Goal: Participate in discussion: Engage in conversation with other users on a specific topic

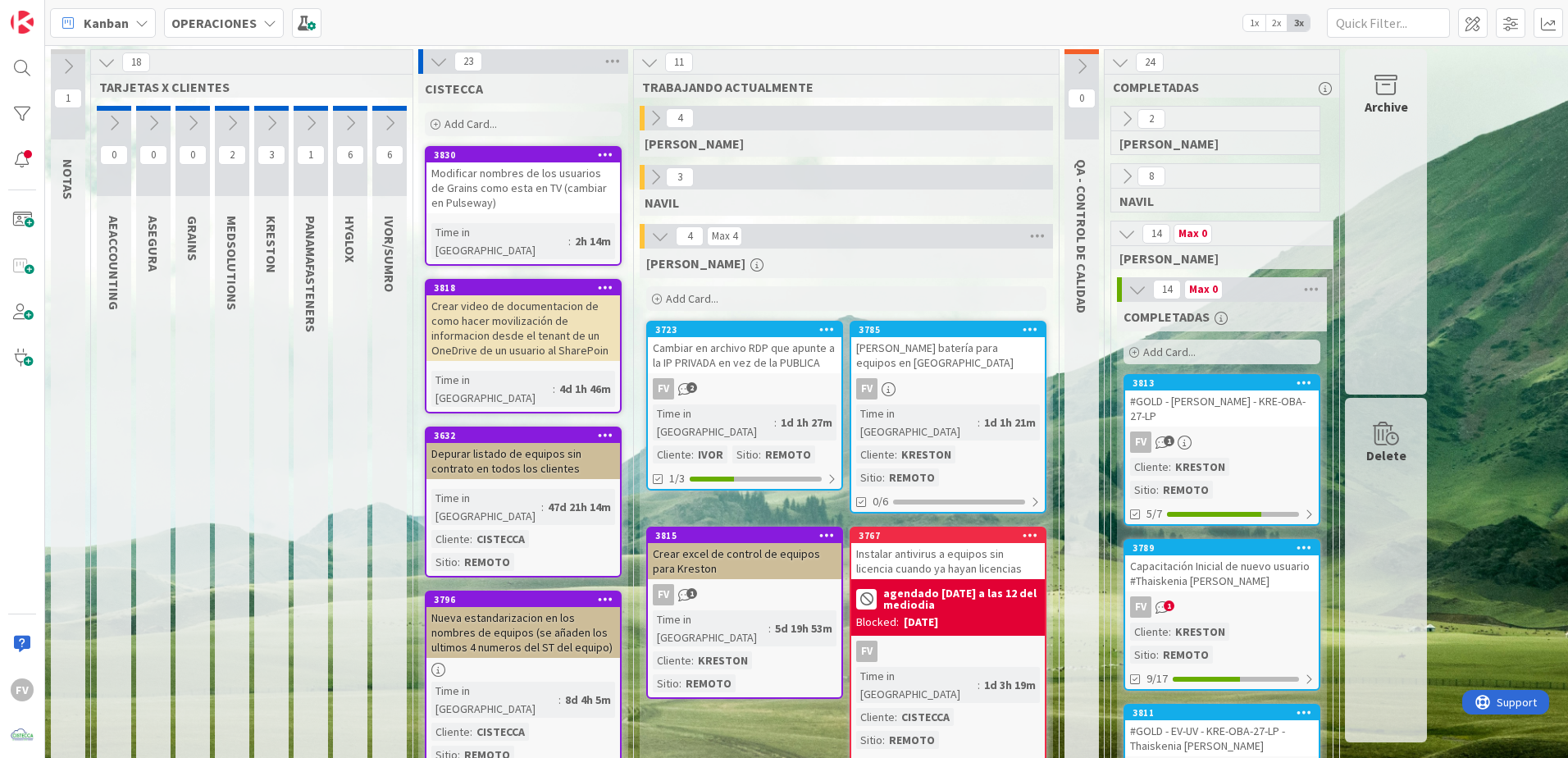
click at [441, 56] on icon at bounding box center [438, 61] width 18 height 18
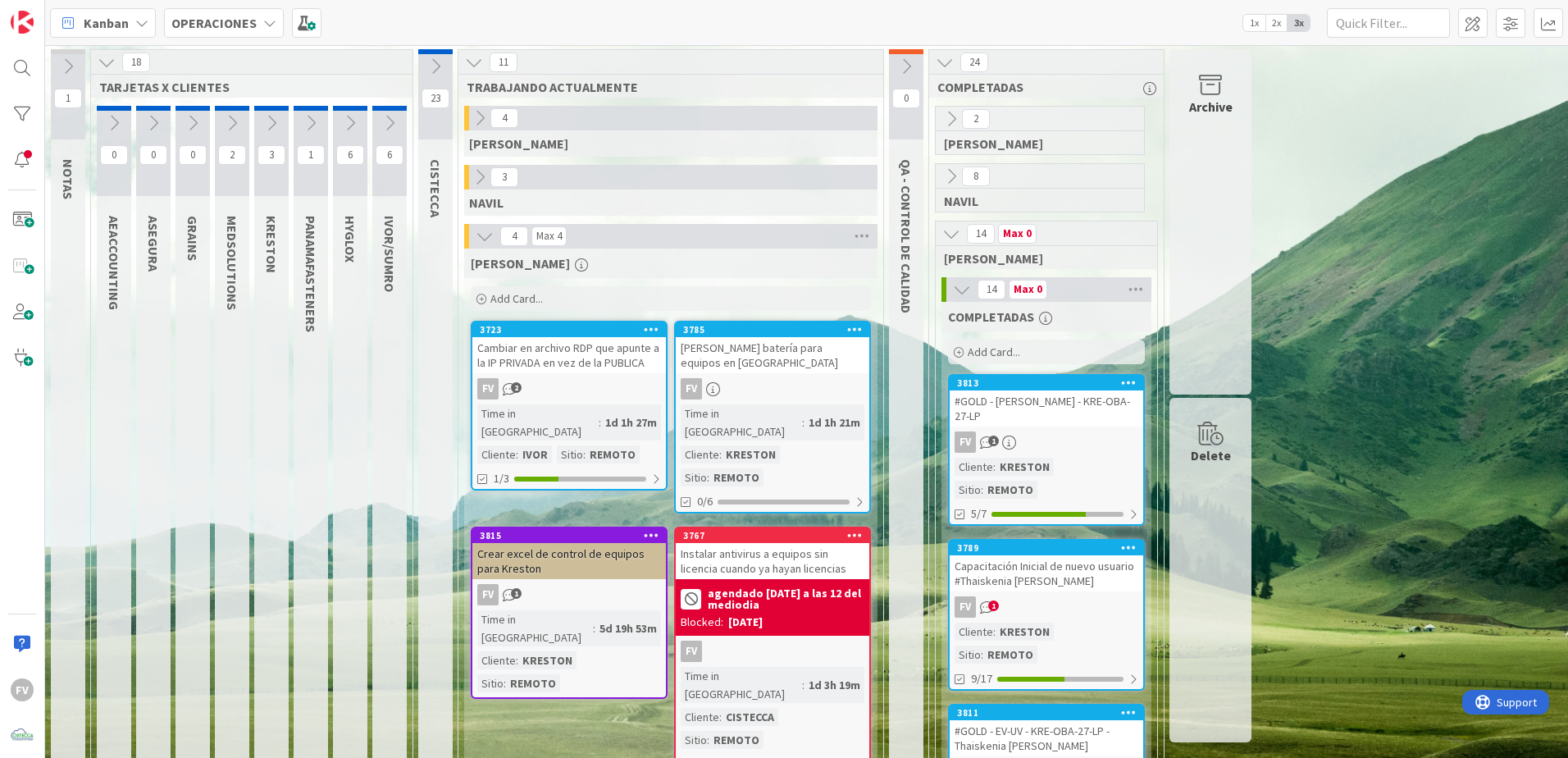
click at [266, 109] on div "3" at bounding box center [271, 151] width 34 height 90
click at [269, 119] on icon at bounding box center [271, 123] width 18 height 18
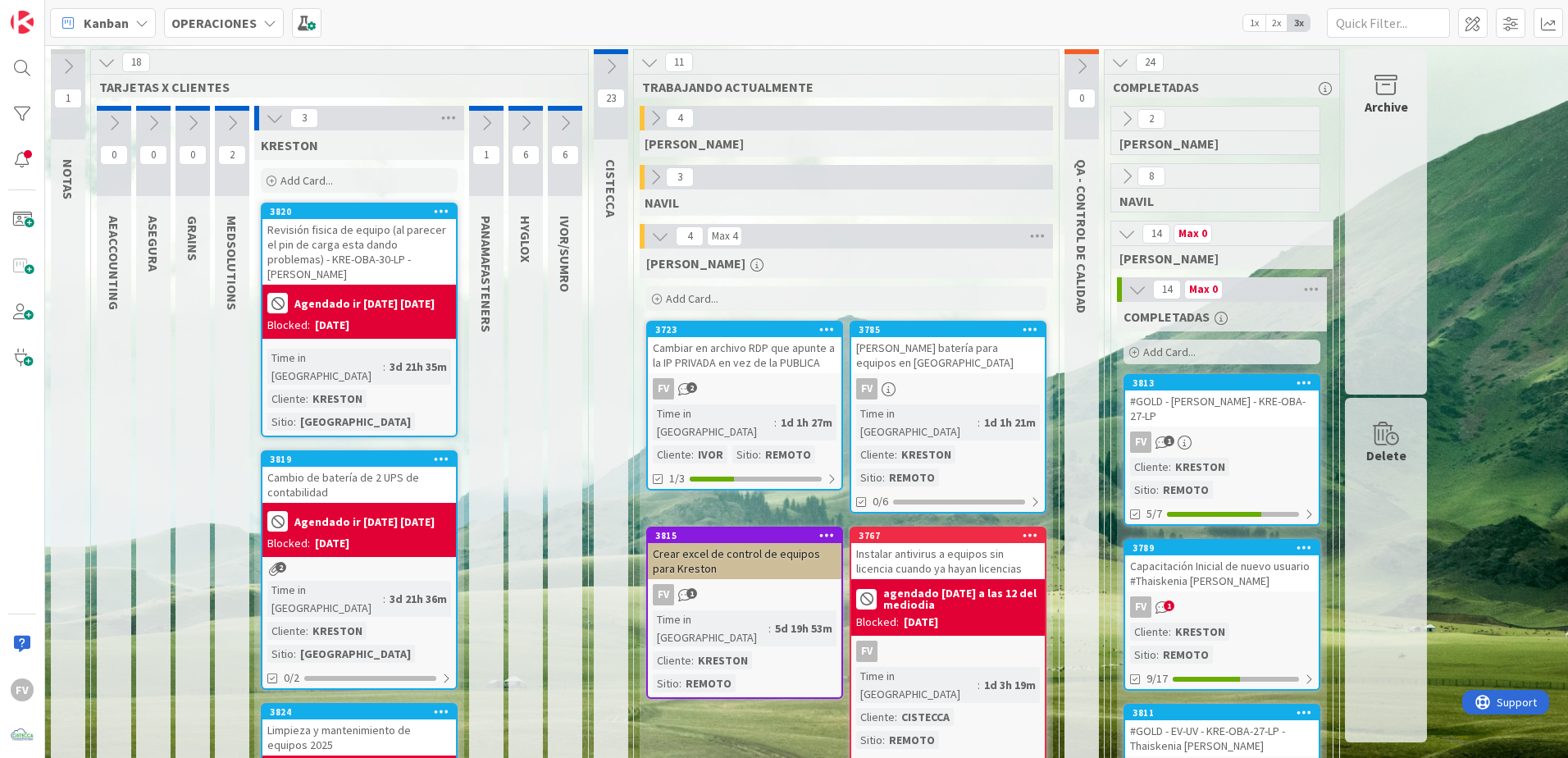
click at [269, 122] on icon at bounding box center [274, 118] width 18 height 18
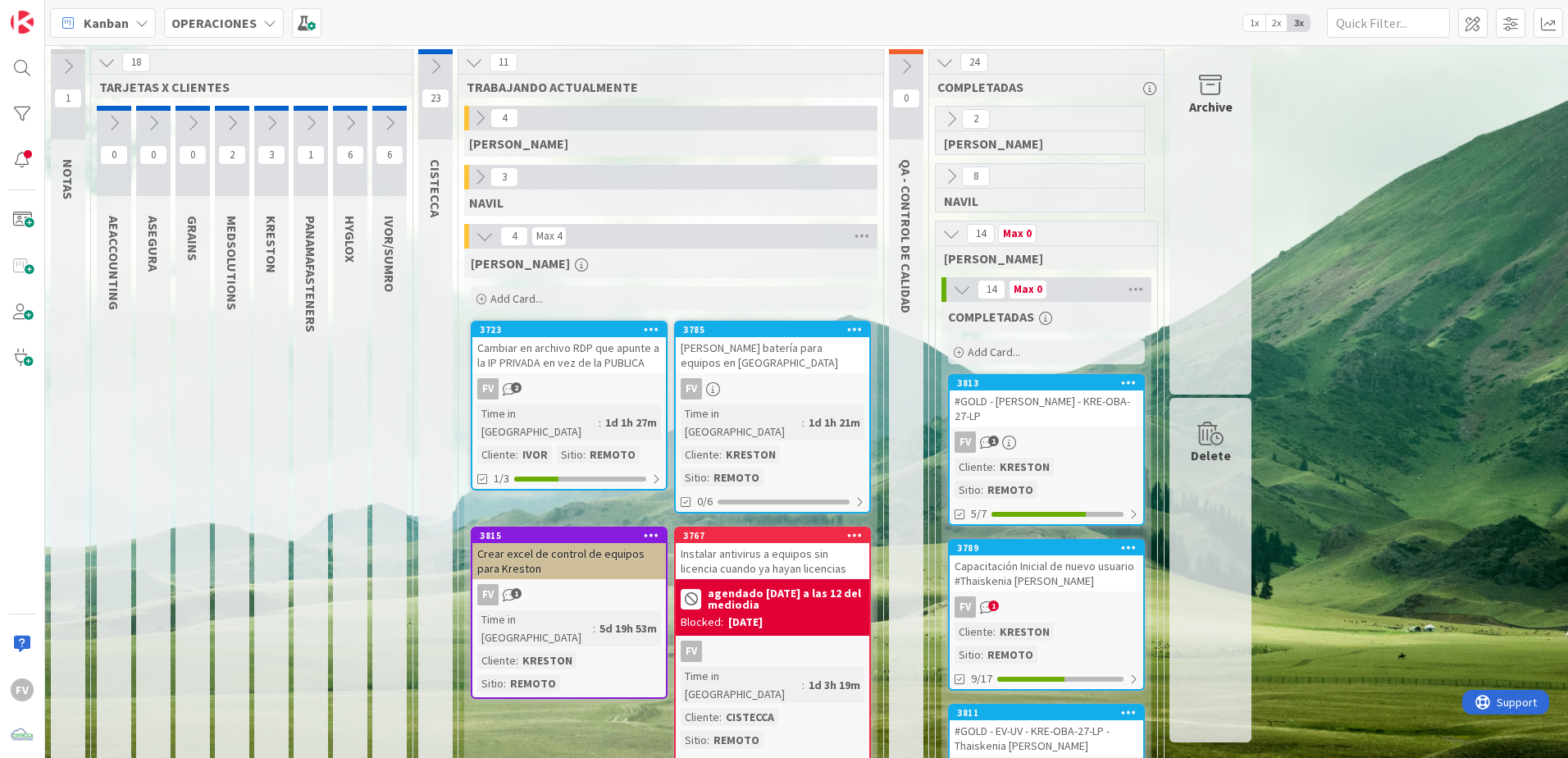
click at [101, 58] on icon at bounding box center [106, 61] width 18 height 18
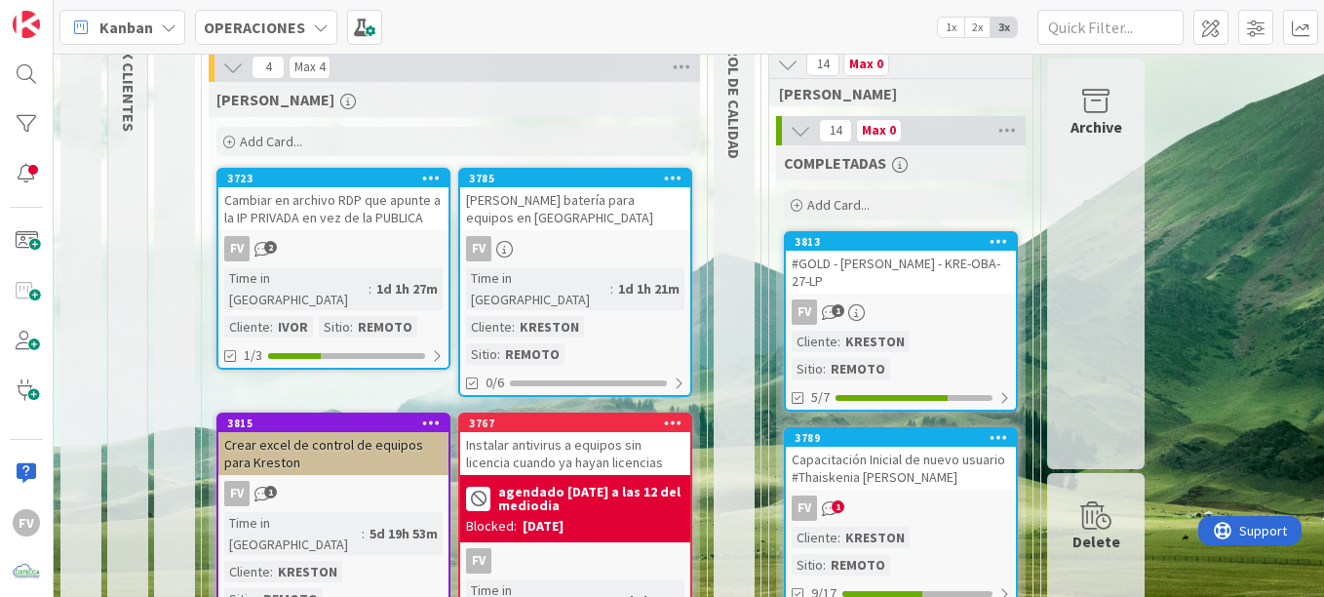
scroll to position [195, 0]
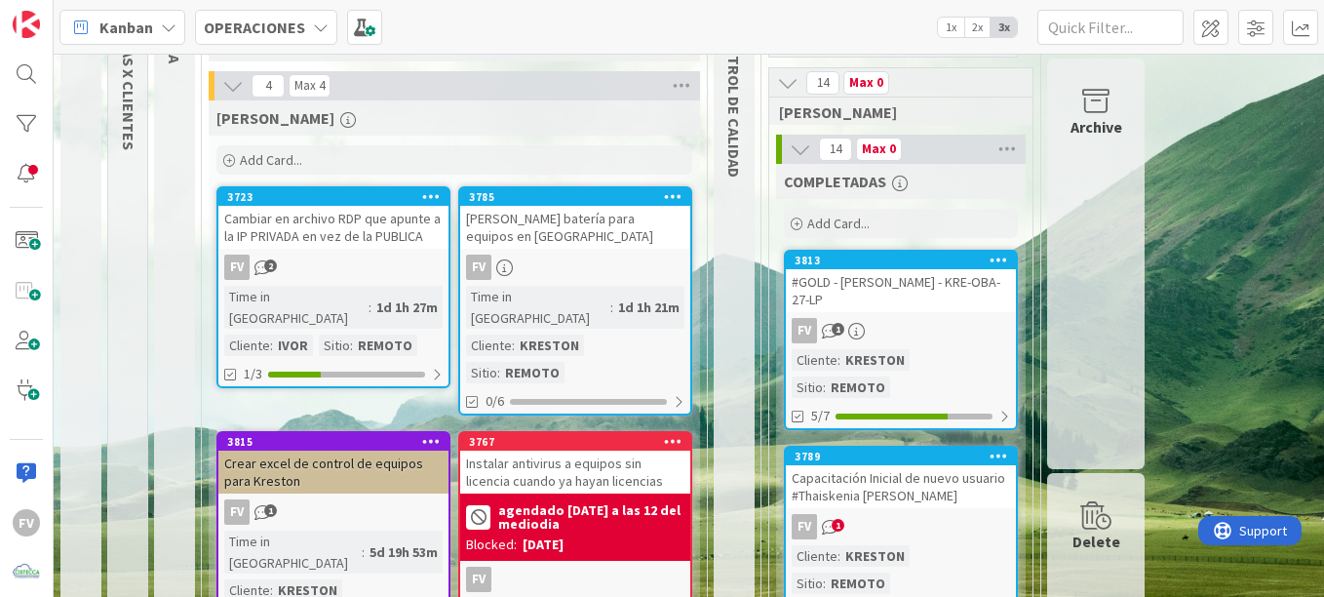
click at [621, 451] on div "Instalar antivirus a equipos sin licencia cuando ya hayan licencias" at bounding box center [575, 472] width 230 height 43
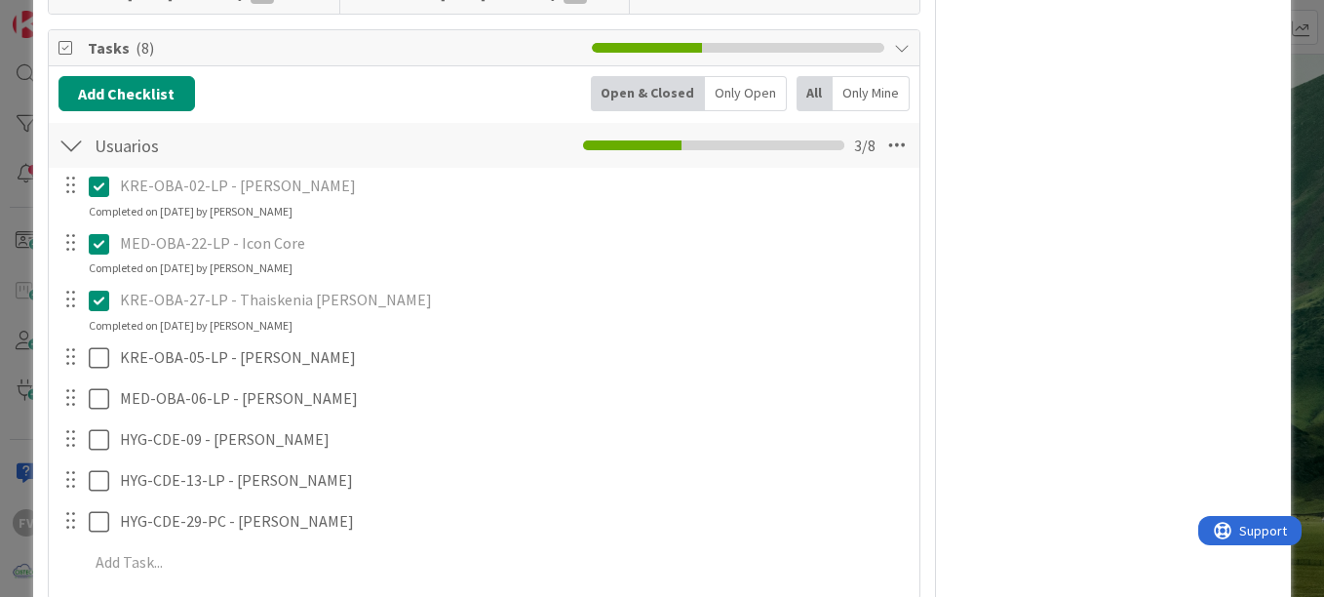
scroll to position [636, 0]
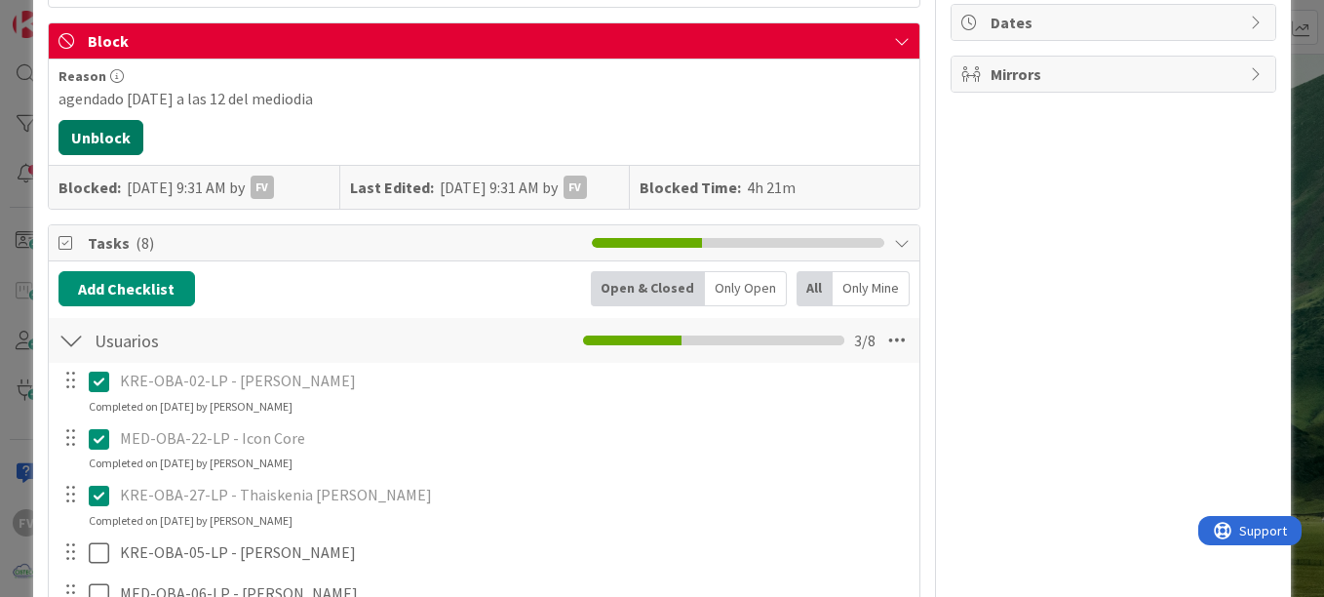
click at [122, 138] on button "Unblock" at bounding box center [101, 137] width 85 height 35
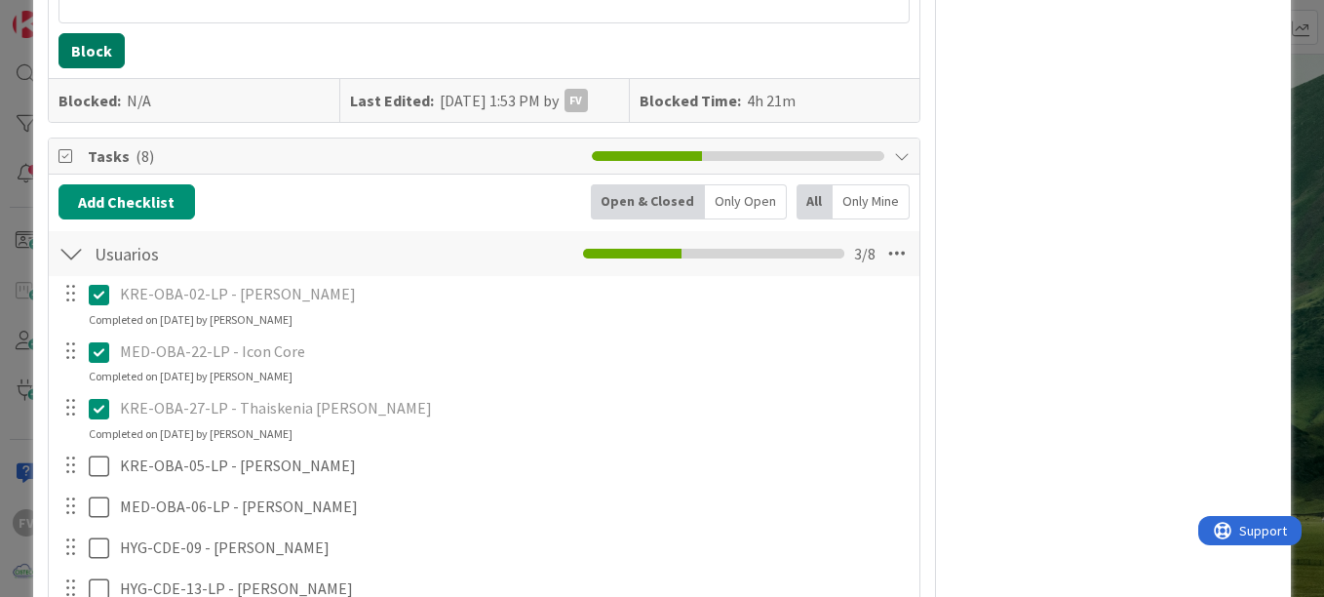
scroll to position [538, 0]
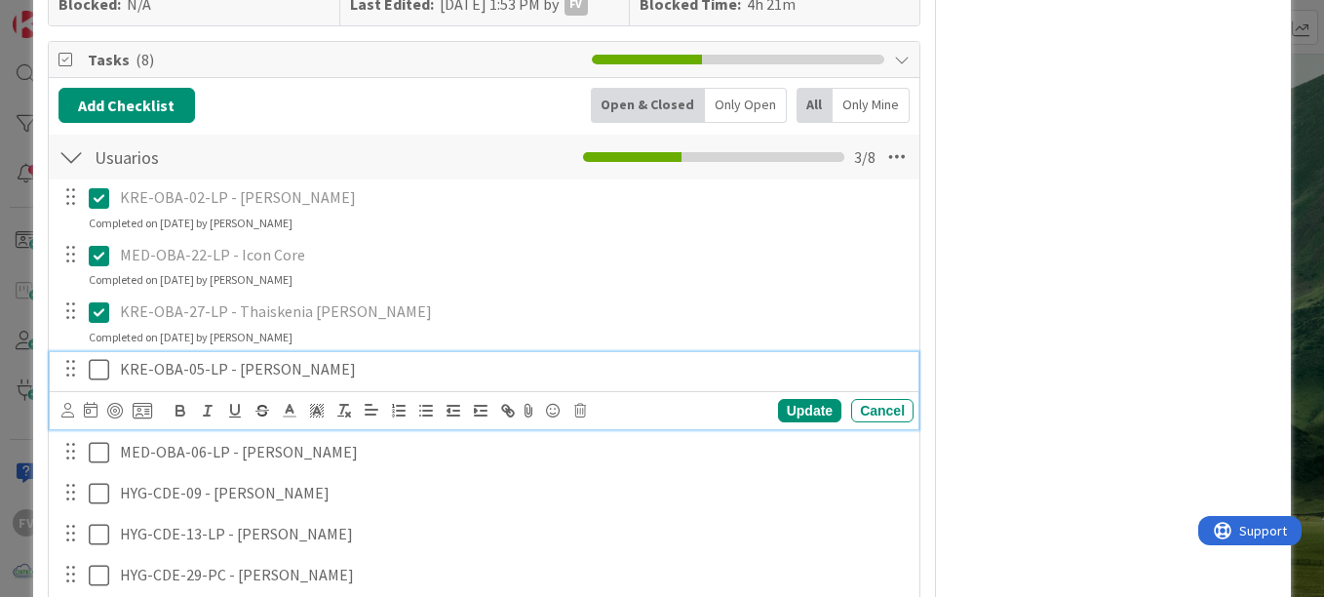
click at [98, 376] on icon at bounding box center [99, 369] width 20 height 23
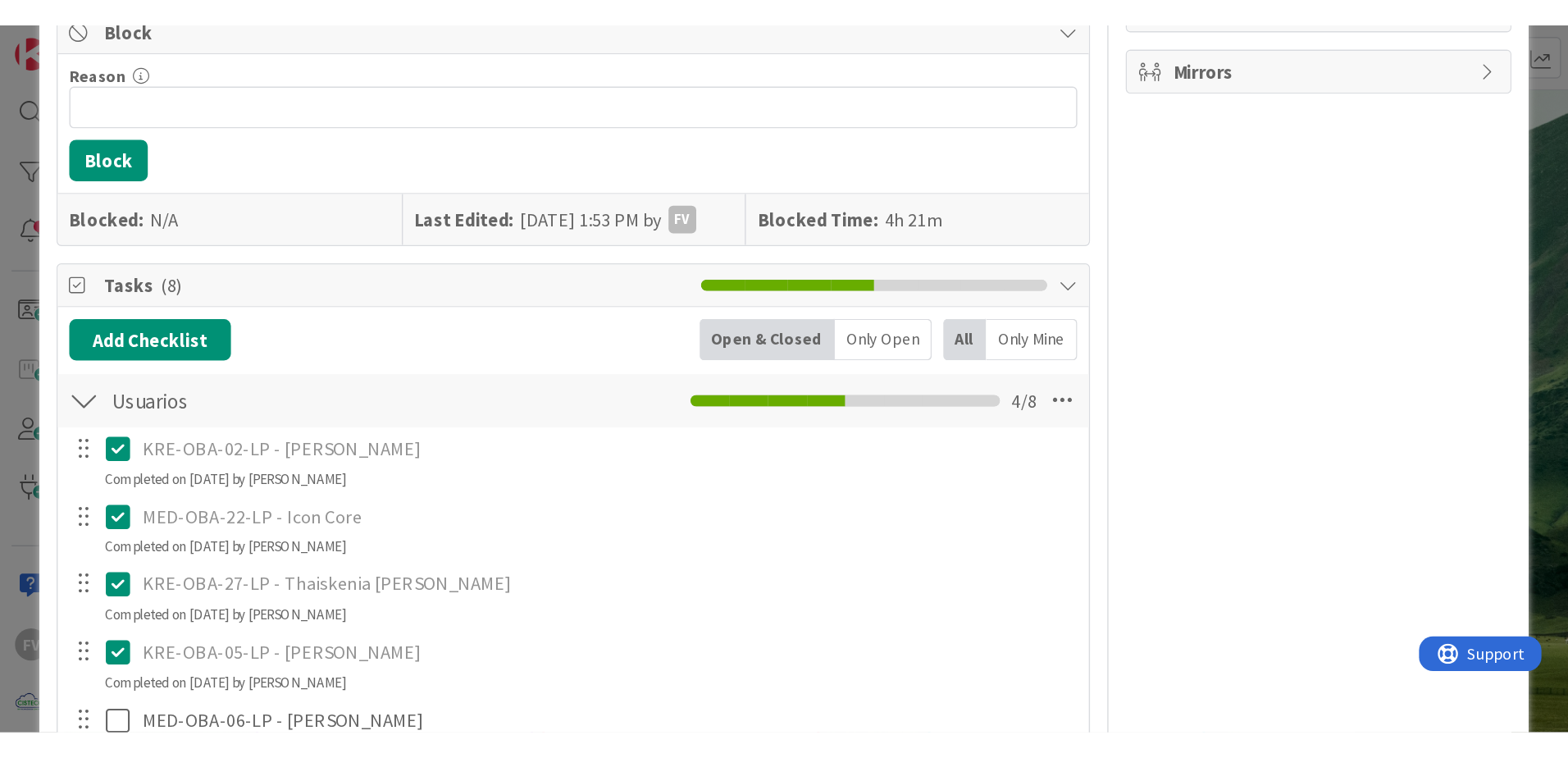
scroll to position [316, 0]
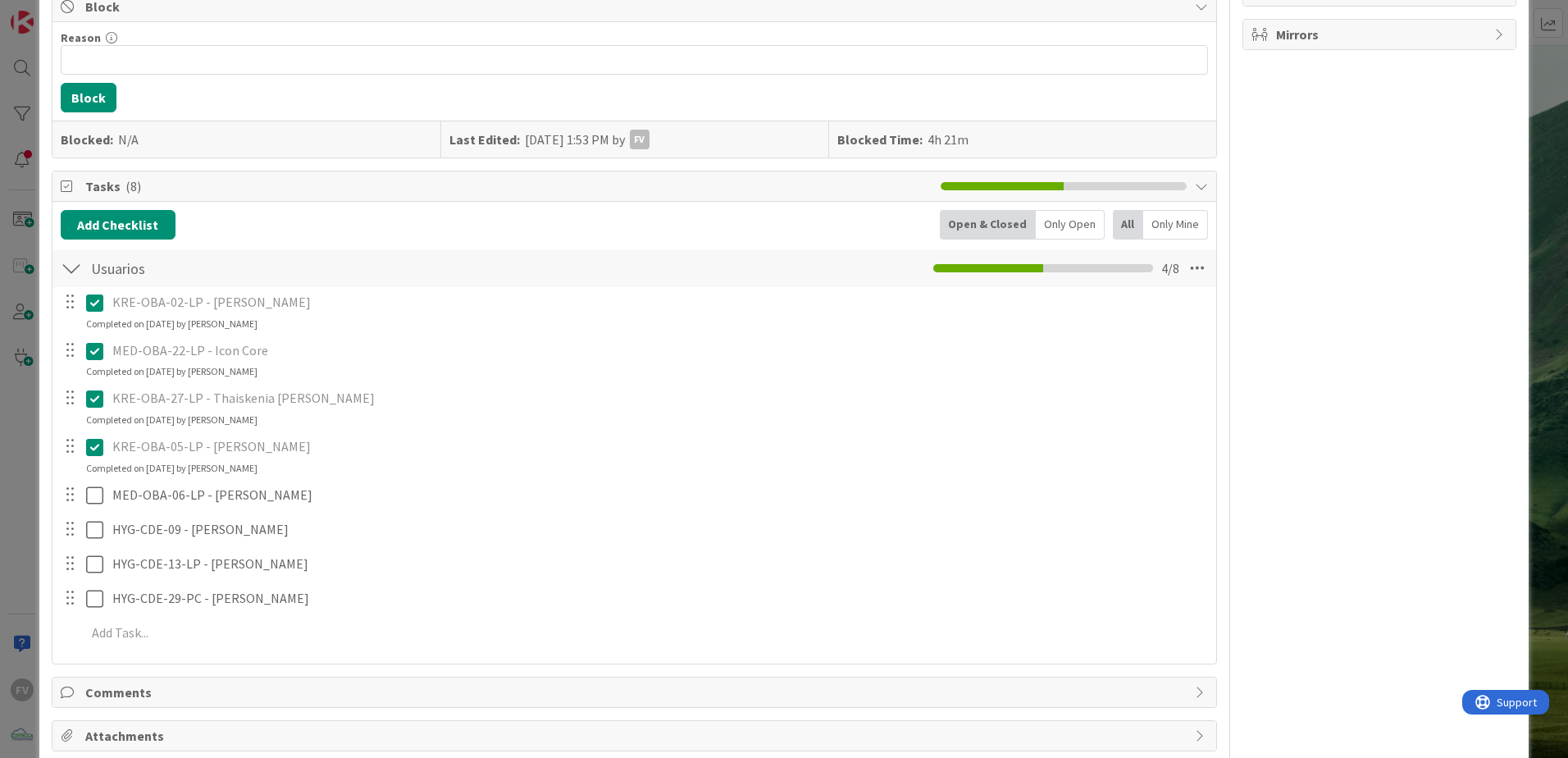
click at [23, 216] on div "ID 3767 OPERACIONES [PERSON_NAME] Title 67 / 128 Instalar antivirus a equipos s…" at bounding box center [784, 379] width 1568 height 758
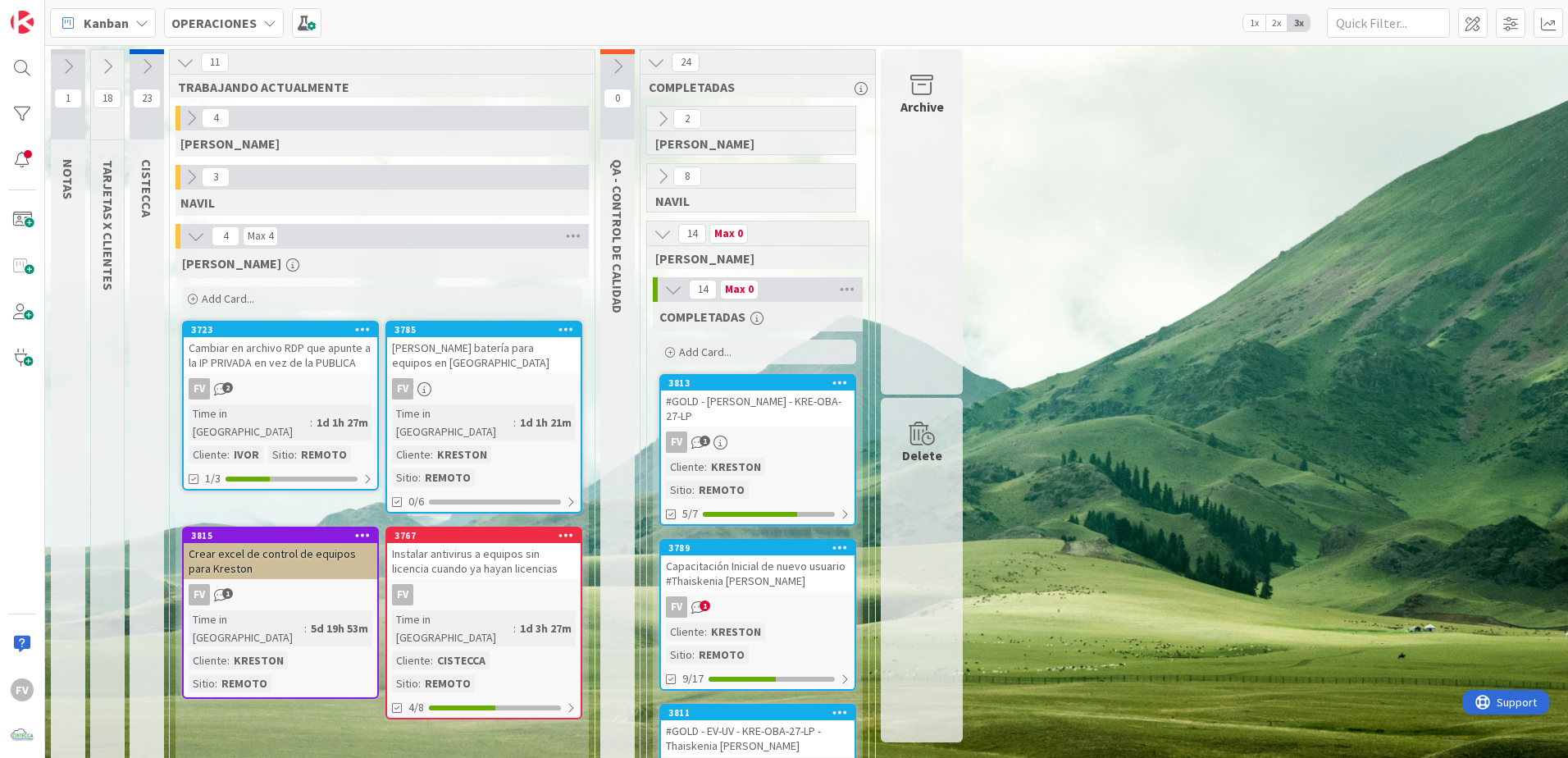
click at [106, 79] on div "18" at bounding box center [107, 94] width 33 height 90
click at [113, 71] on icon at bounding box center [107, 66] width 18 height 18
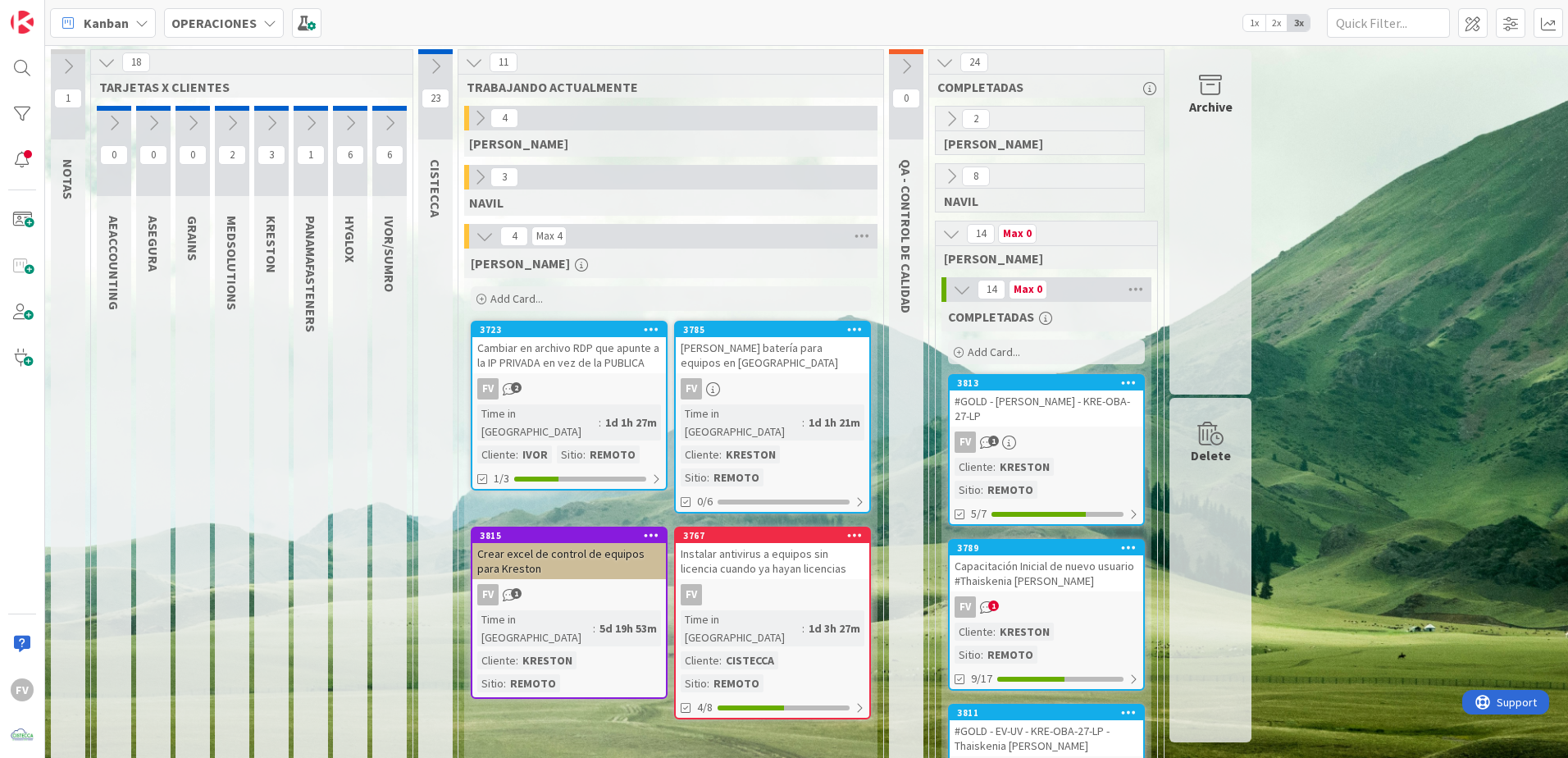
click at [269, 121] on icon at bounding box center [271, 123] width 18 height 18
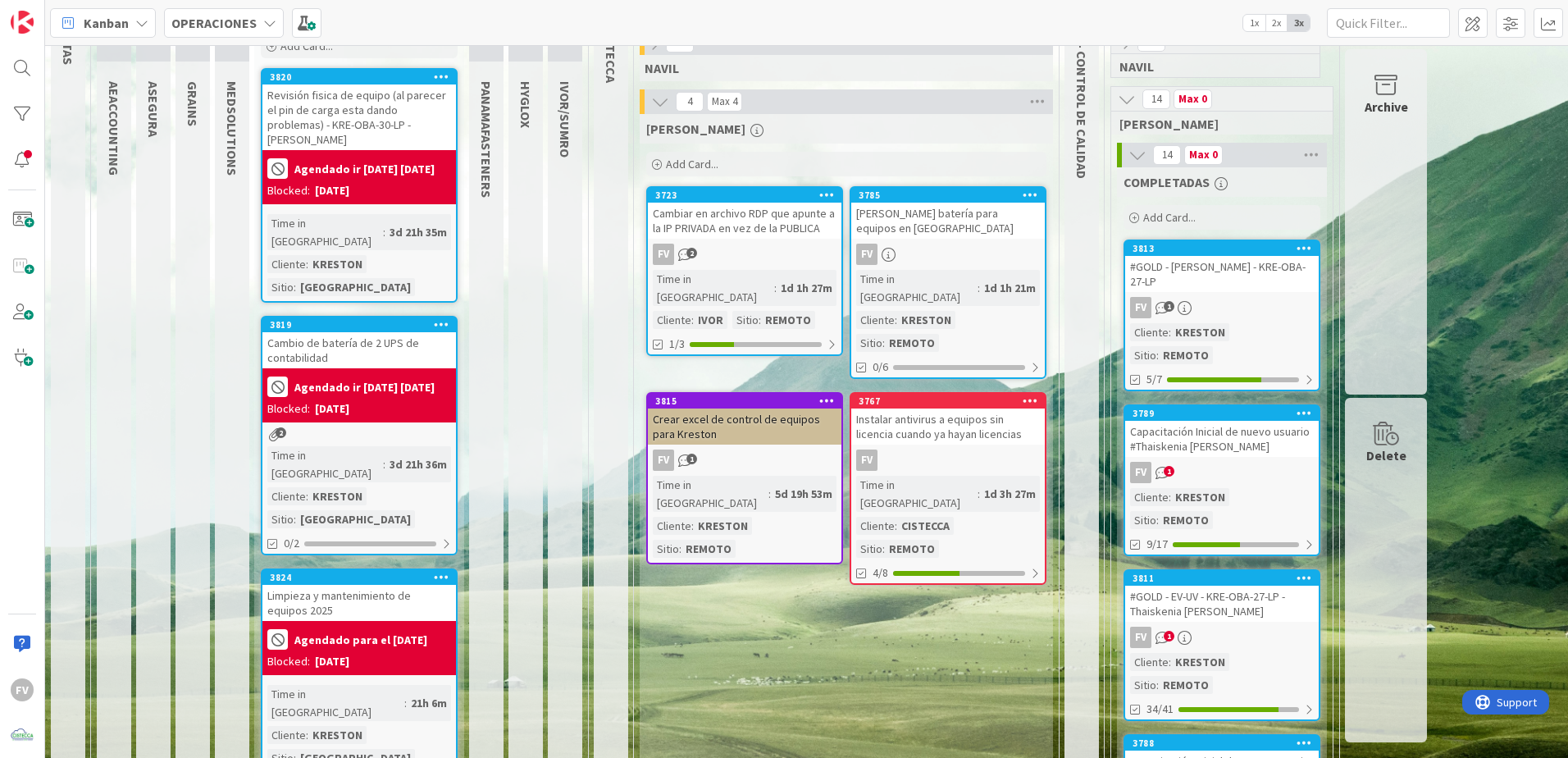
scroll to position [164, 0]
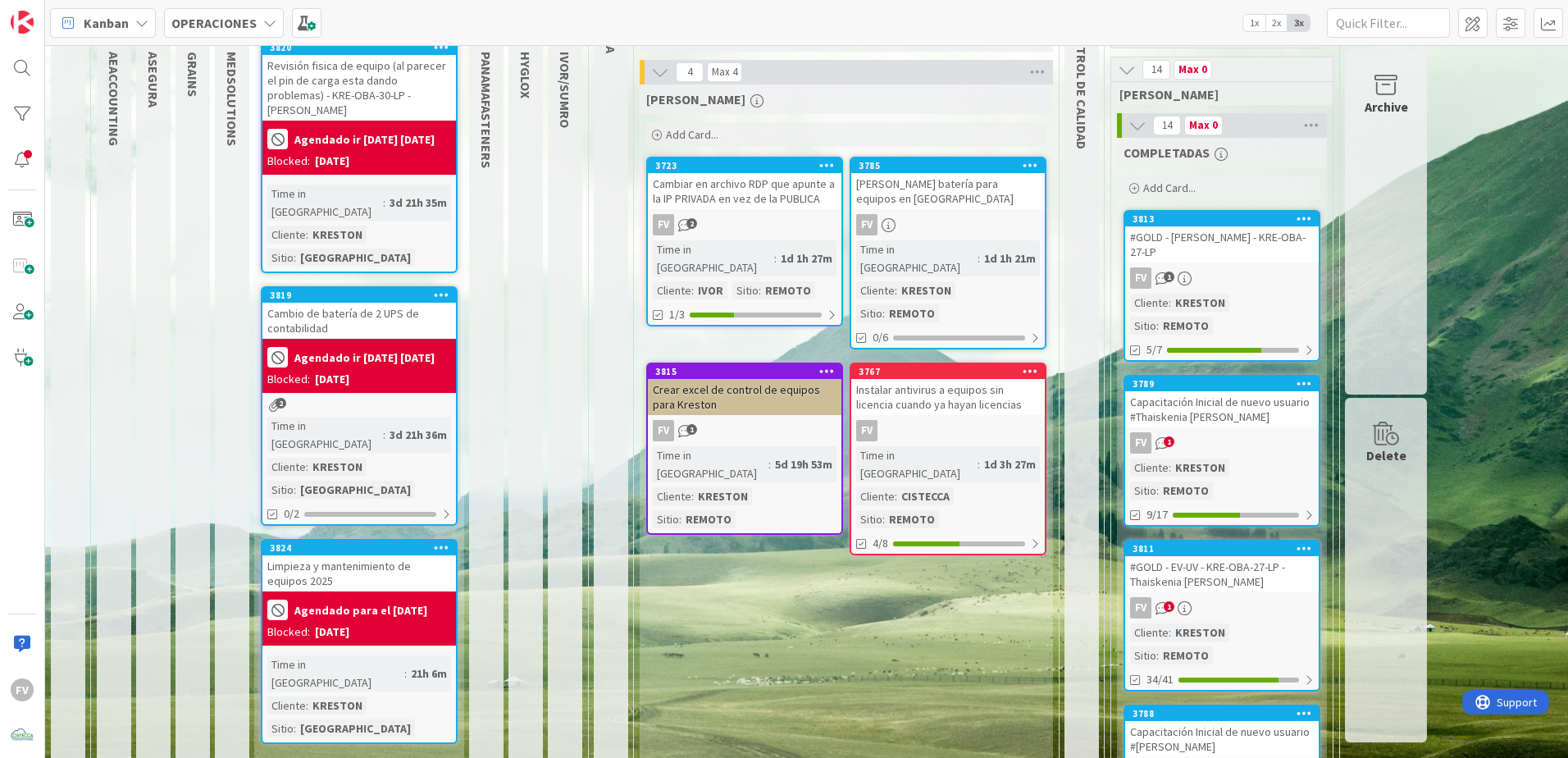
click at [383, 371] on div "Blocked: [DATE]" at bounding box center [359, 379] width 183 height 17
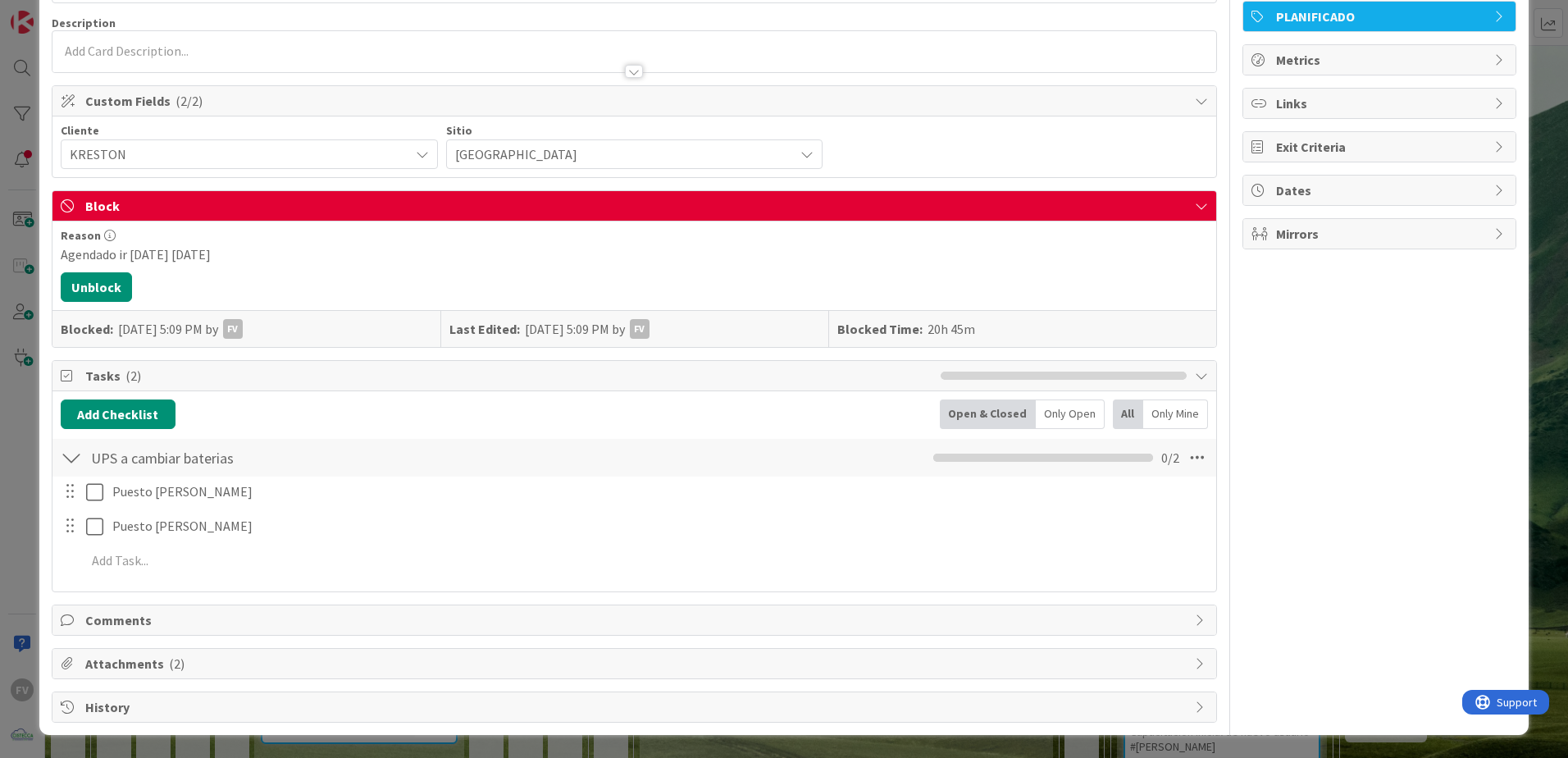
click at [140, 664] on span "Attachments ( 2 )" at bounding box center [636, 663] width 1101 height 19
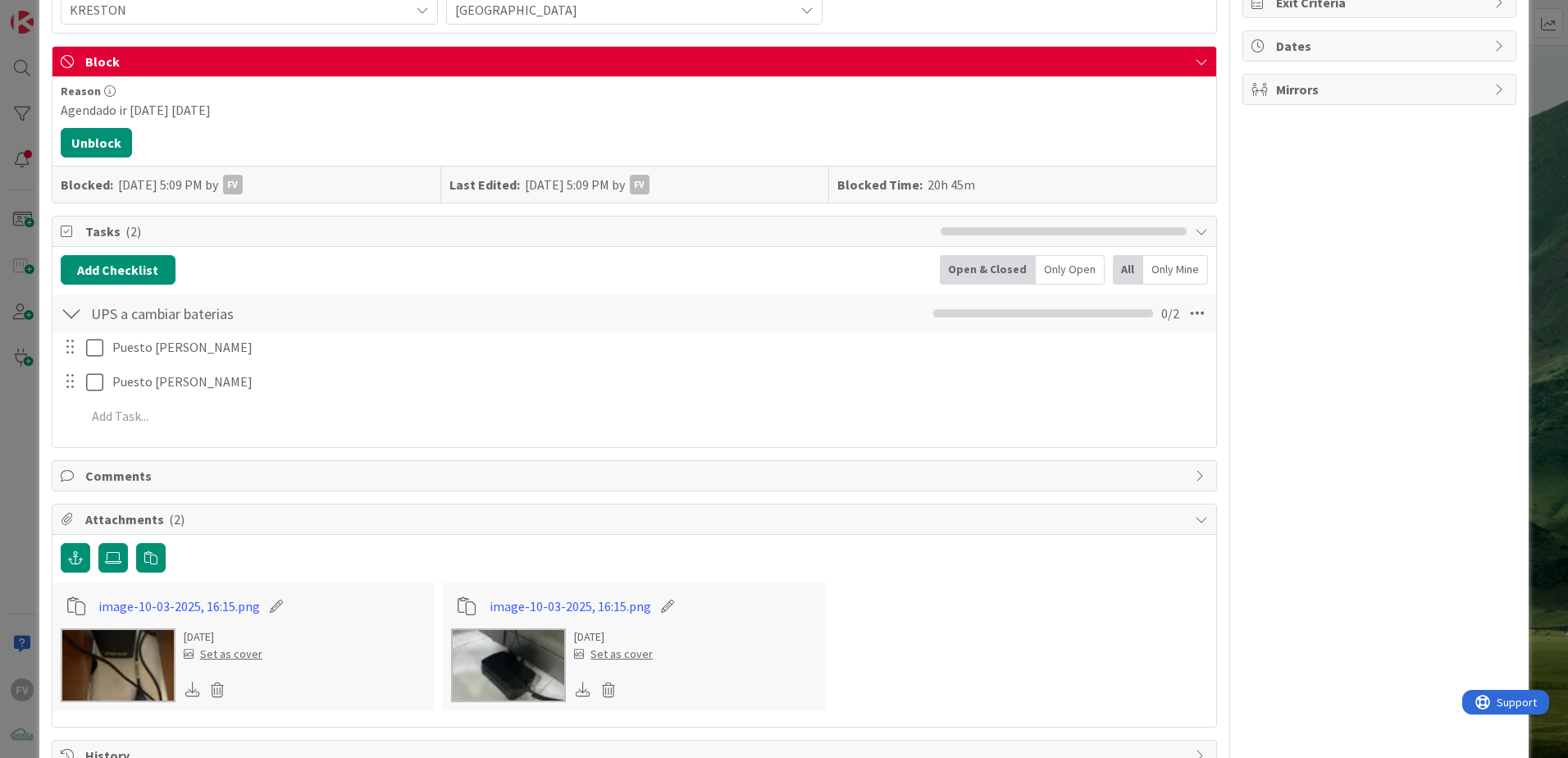
scroll to position [310, 0]
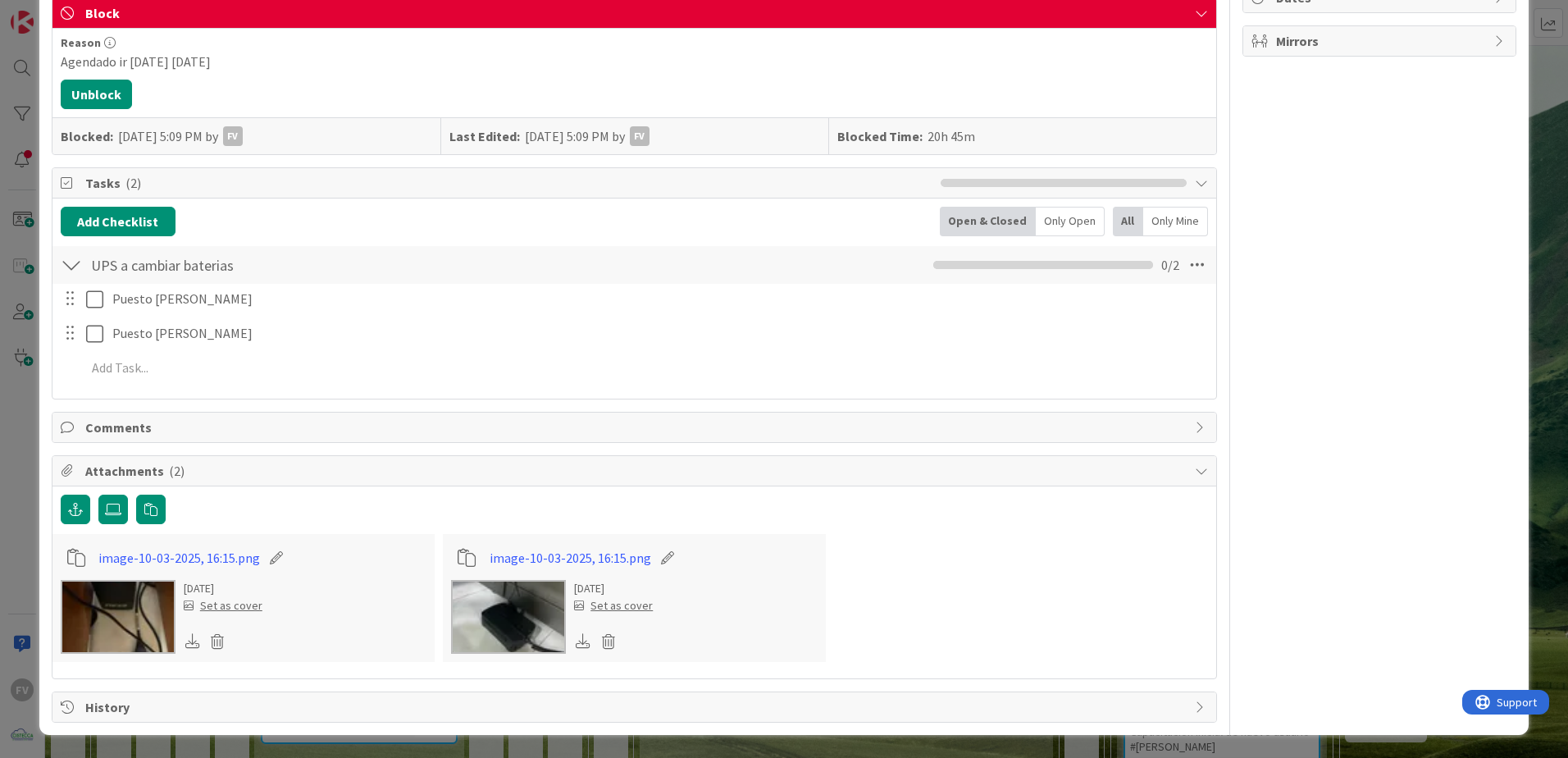
click at [152, 608] on img at bounding box center [118, 617] width 115 height 74
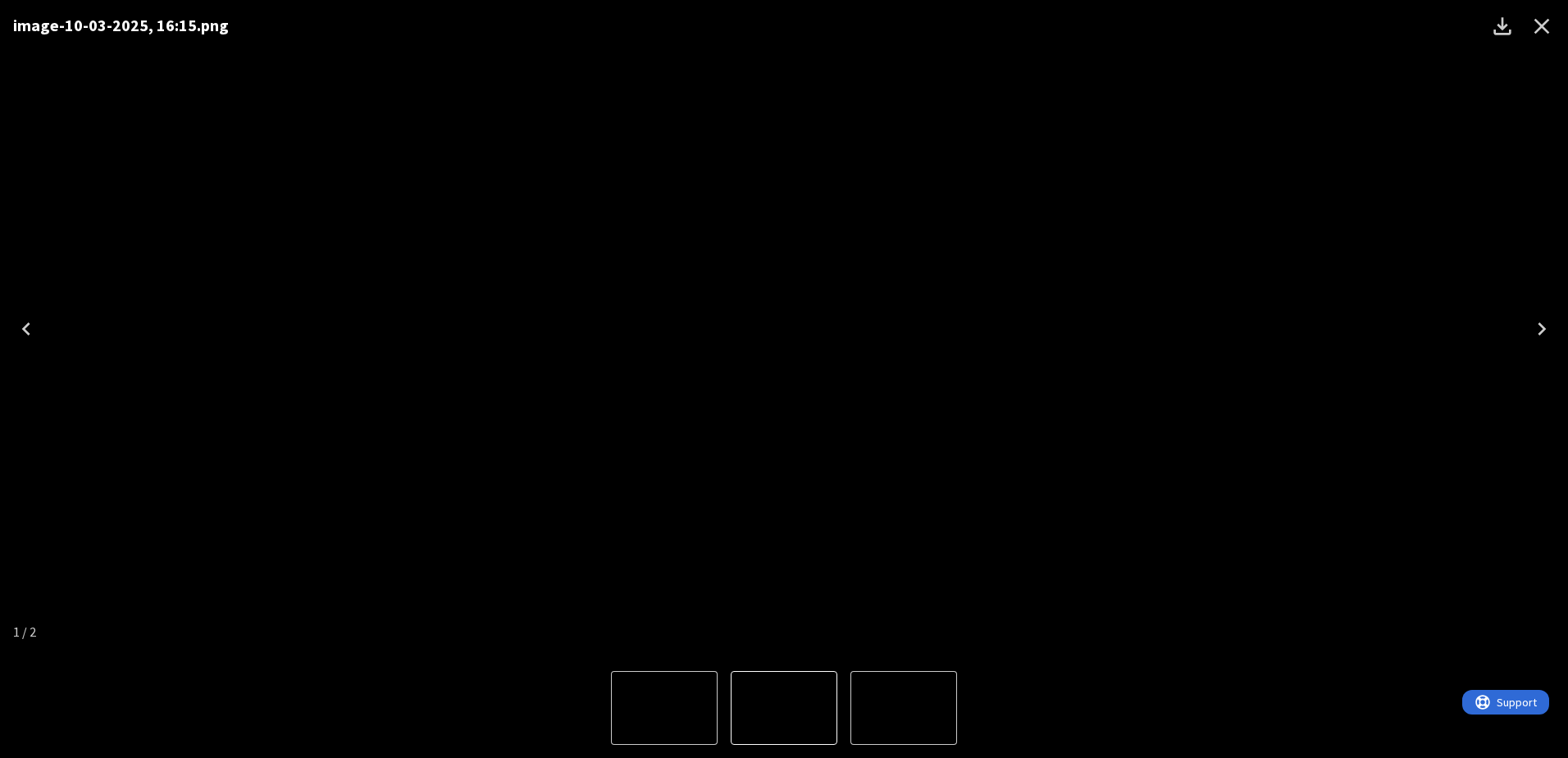
click at [904, 708] on img "2 of 2" at bounding box center [904, 708] width 0 height 0
click at [904, 708] on img "1 of 2" at bounding box center [904, 708] width 0 height 0
click at [664, 708] on img "2 of 2" at bounding box center [664, 708] width 0 height 0
click at [1538, 29] on icon "Close" at bounding box center [1541, 26] width 26 height 26
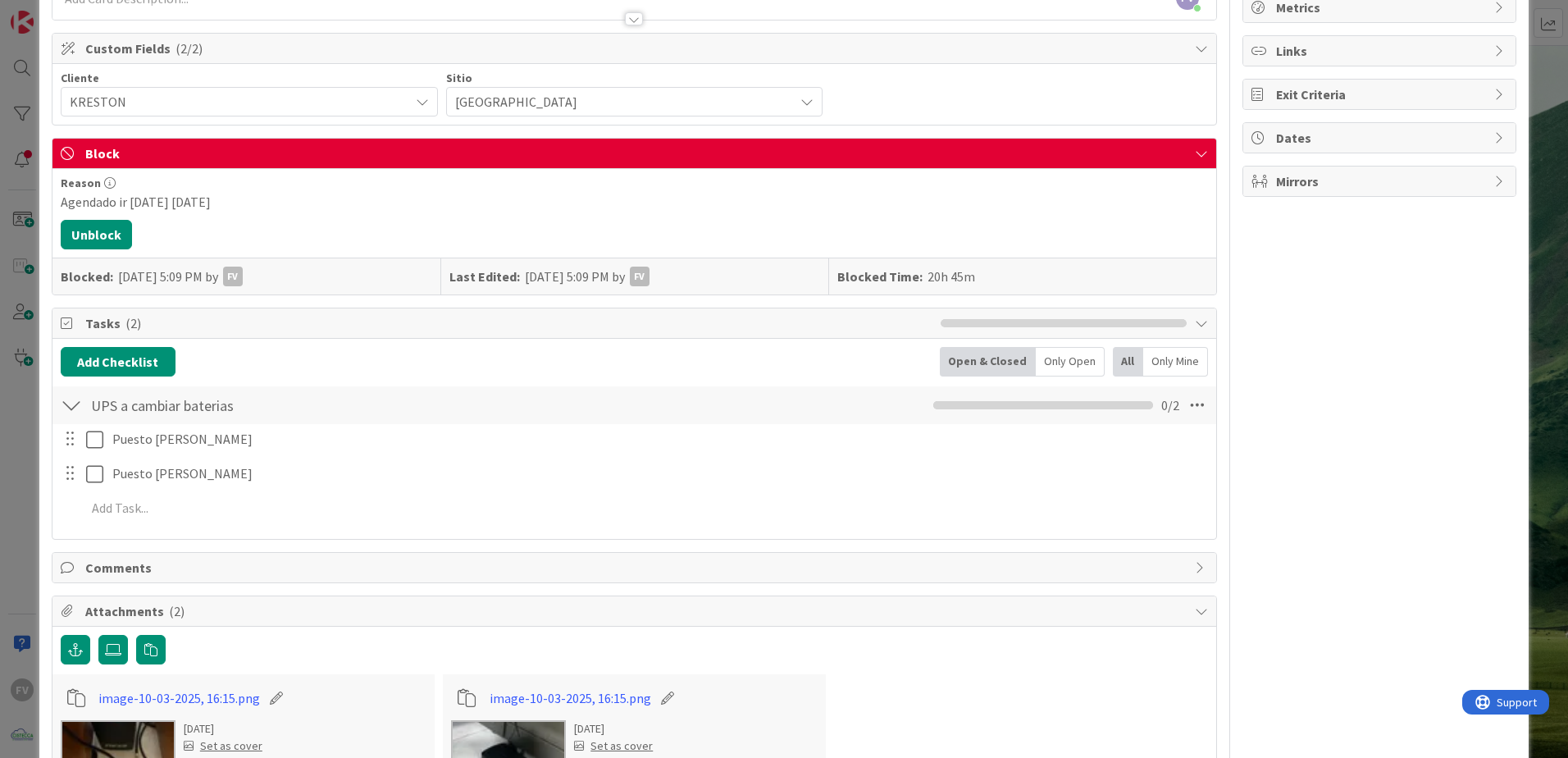
scroll to position [246, 0]
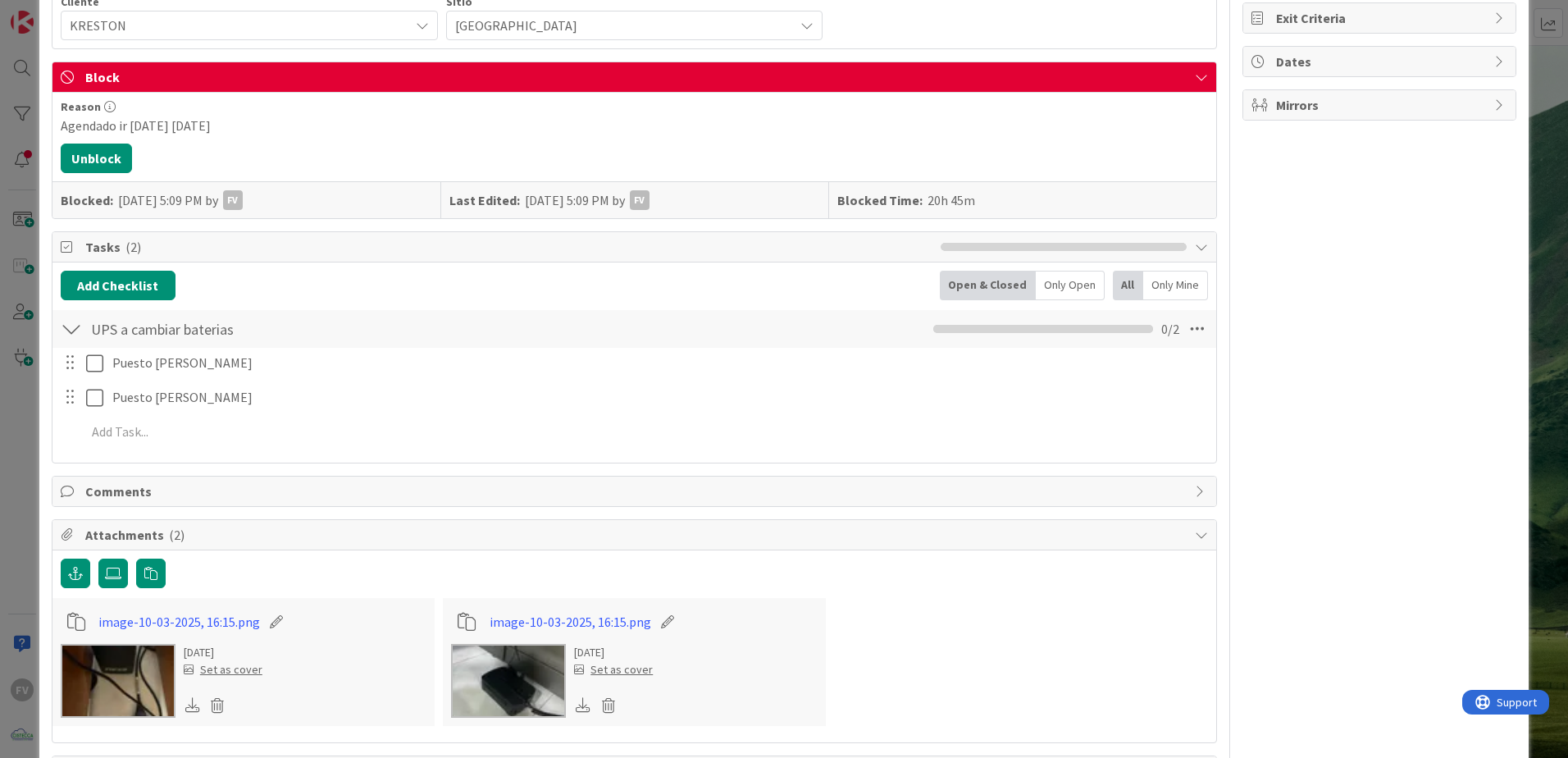
click at [216, 527] on span "Attachments ( 2 )" at bounding box center [636, 534] width 1101 height 19
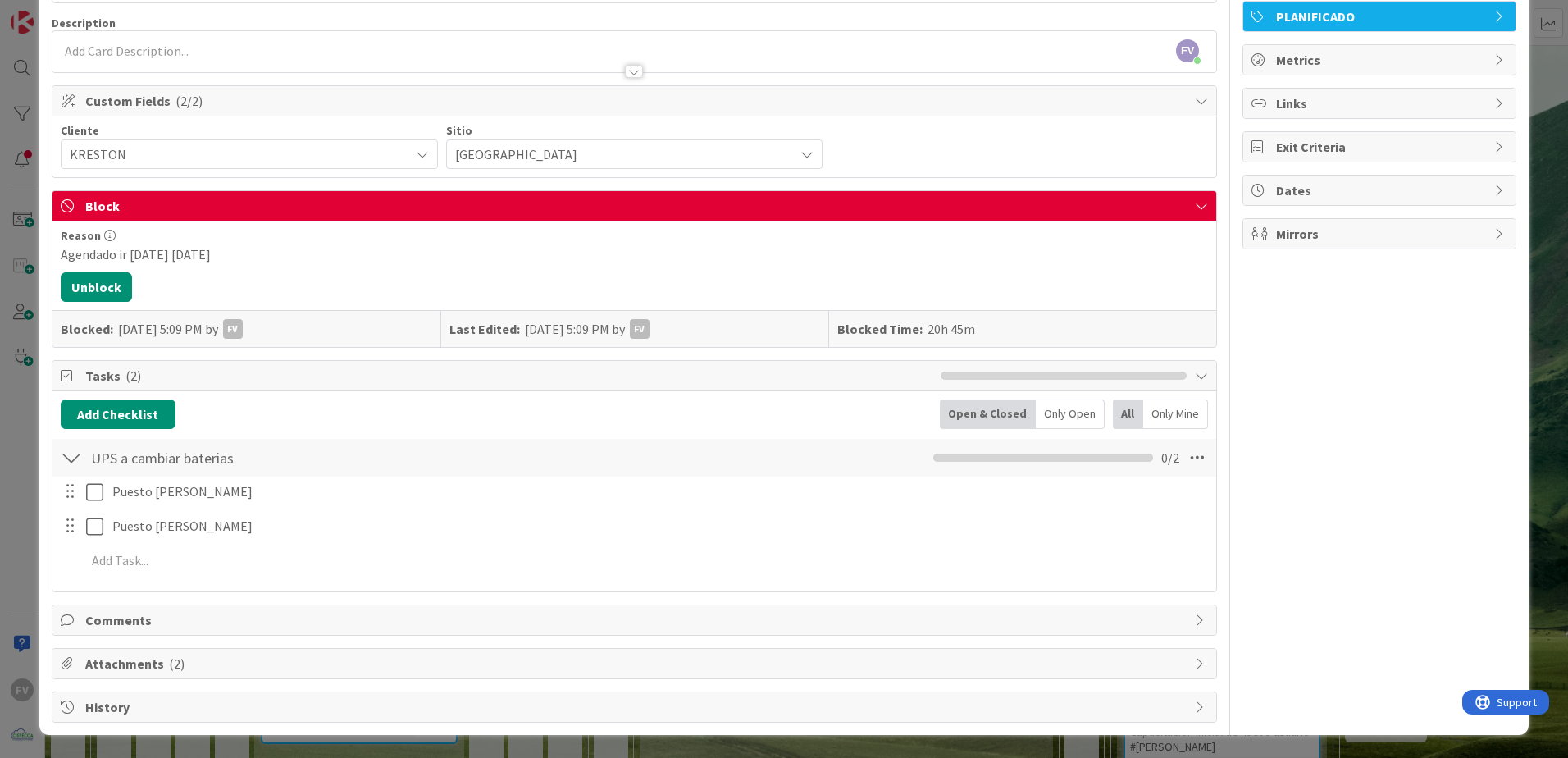
scroll to position [117, 0]
click at [77, 462] on div at bounding box center [71, 458] width 21 height 29
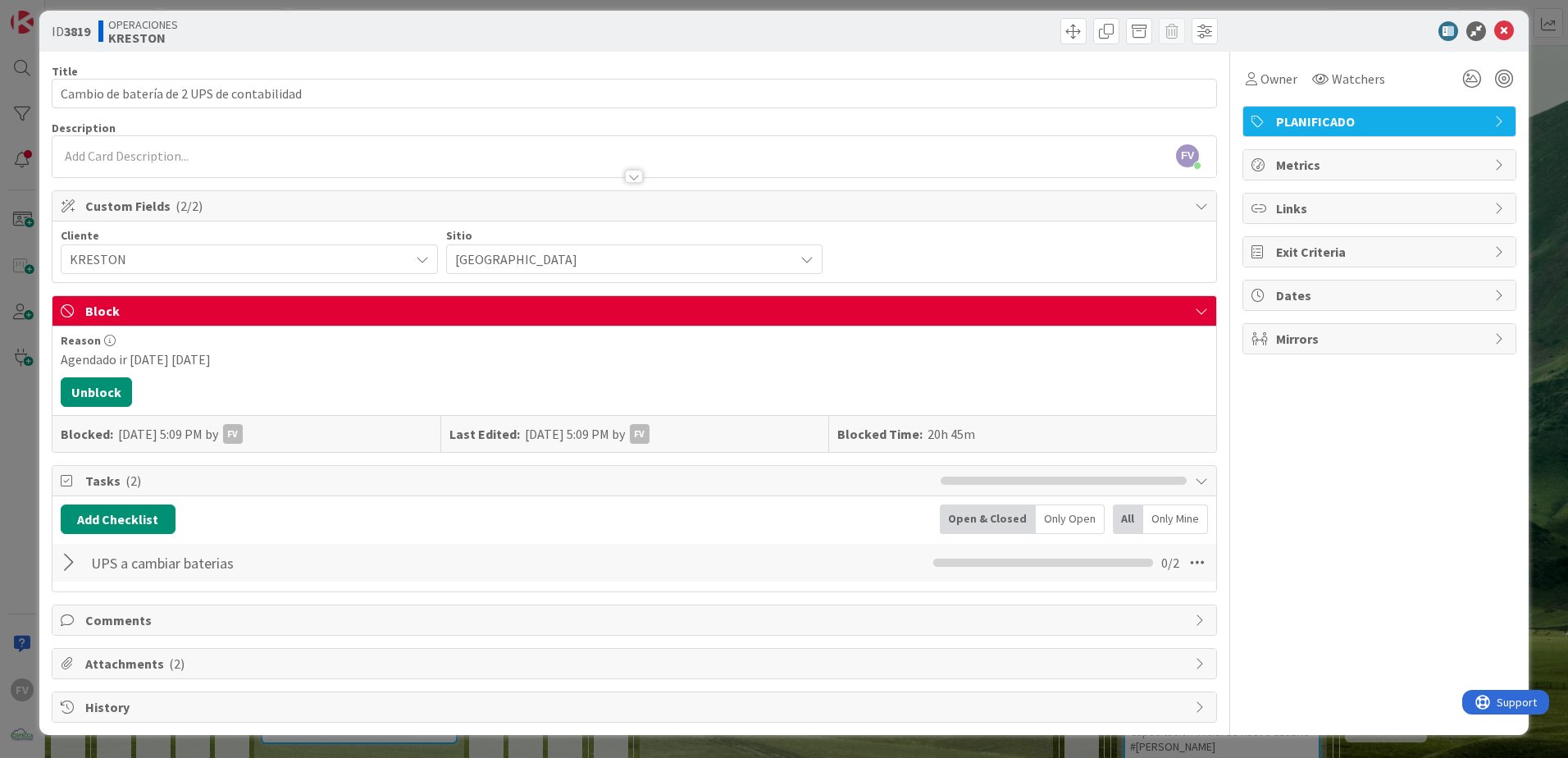
scroll to position [13, 0]
click at [82, 475] on div "Tasks ( 2 )" at bounding box center [634, 481] width 1164 height 30
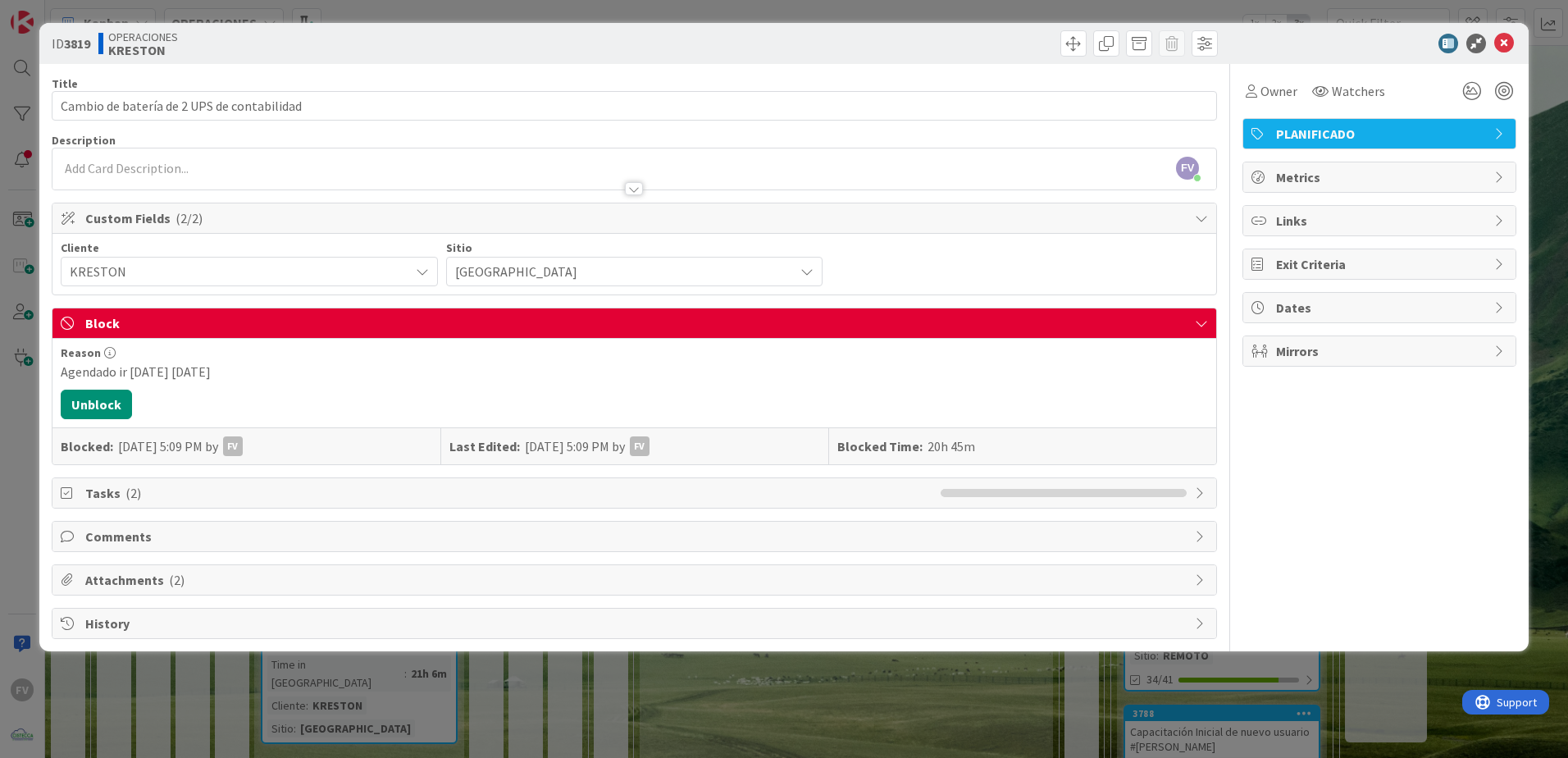
scroll to position [0, 0]
click at [24, 411] on div "ID 3819 OPERACIONES [PERSON_NAME] Title 42 / 128 Cambio de batería de 2 UPS de …" at bounding box center [784, 379] width 1568 height 758
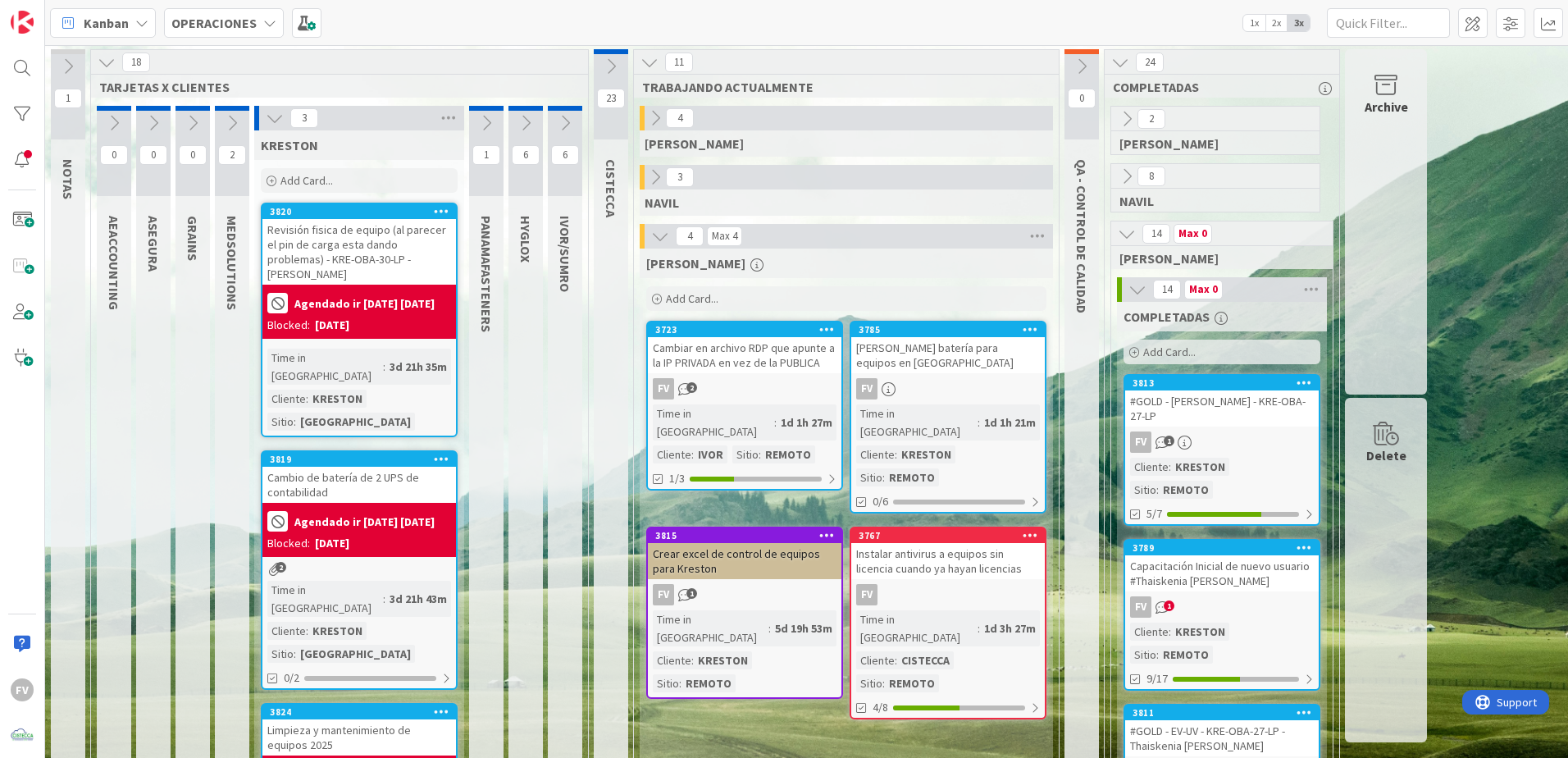
click at [274, 122] on icon at bounding box center [274, 118] width 18 height 18
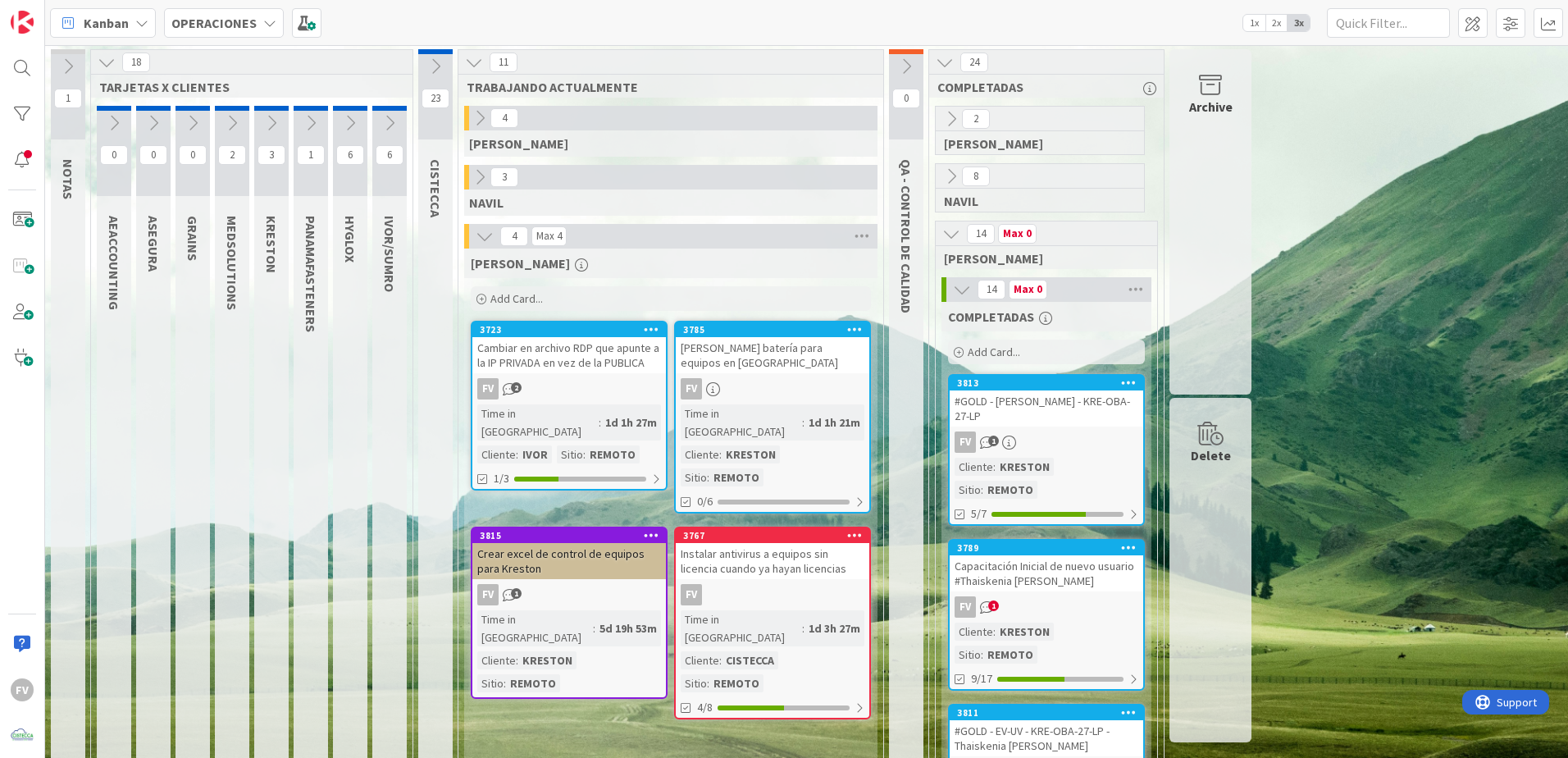
click at [264, 128] on icon at bounding box center [271, 123] width 18 height 18
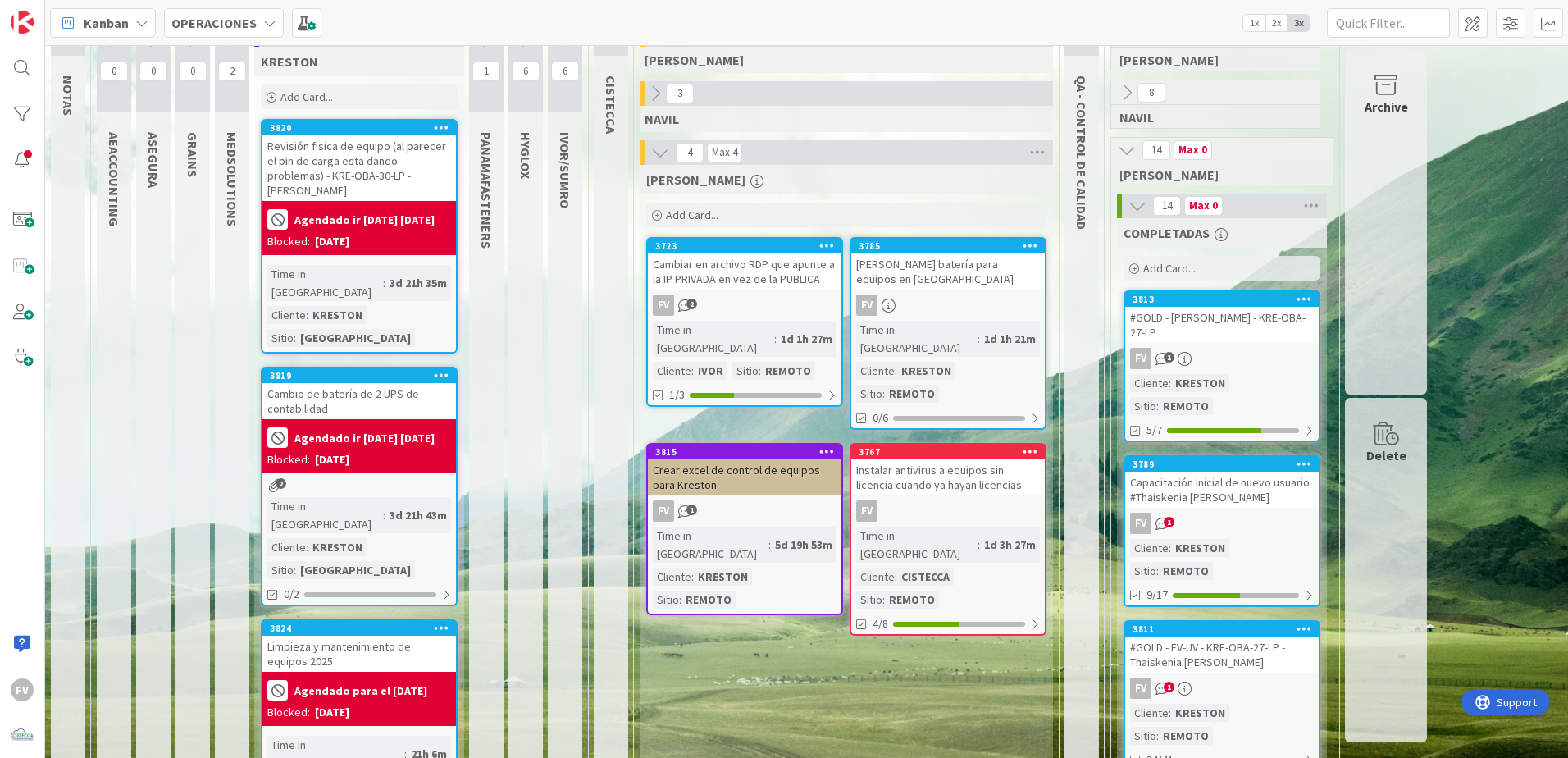
scroll to position [82, 0]
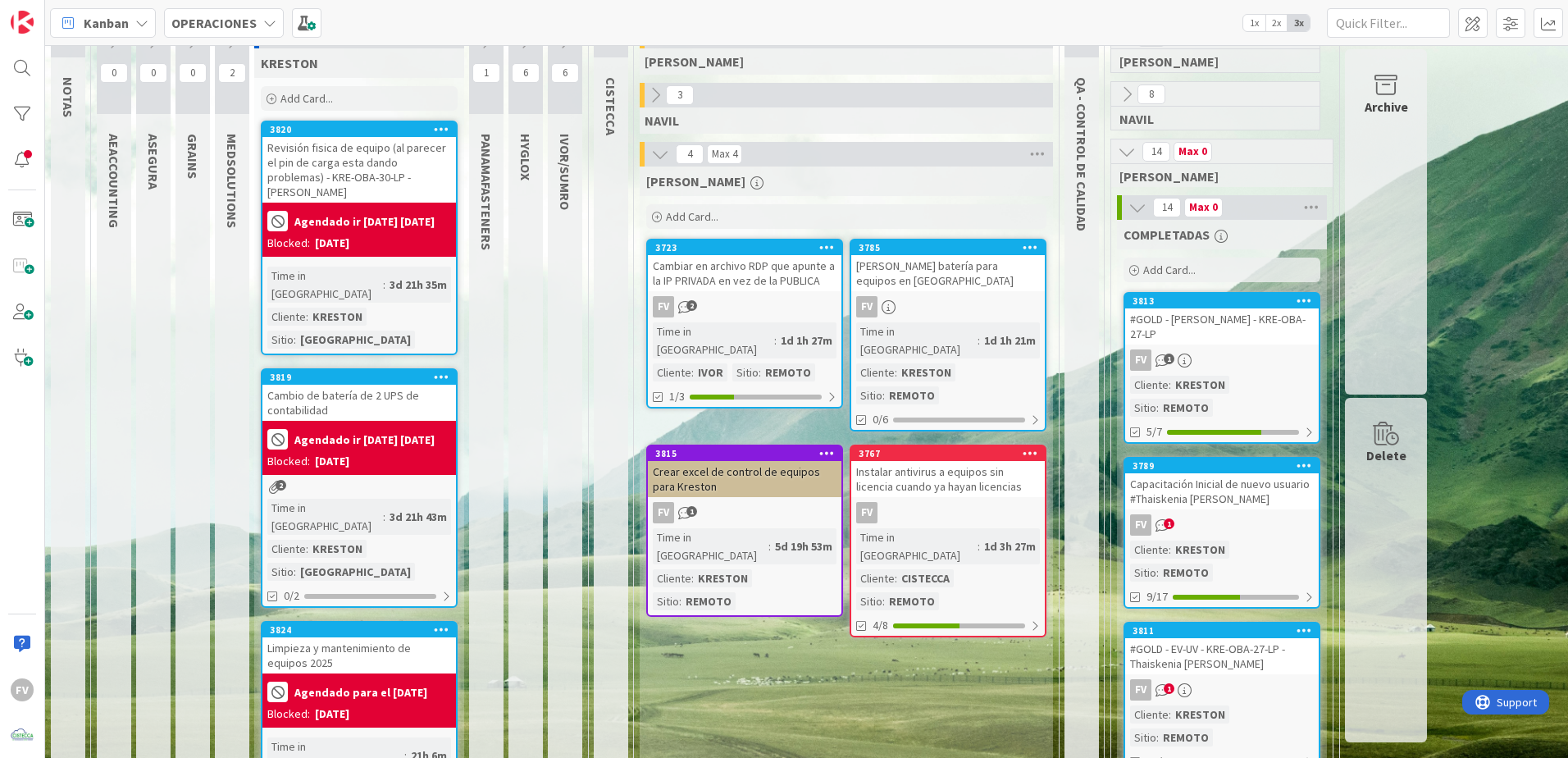
click at [349, 453] on div "[DATE]" at bounding box center [331, 461] width 34 height 17
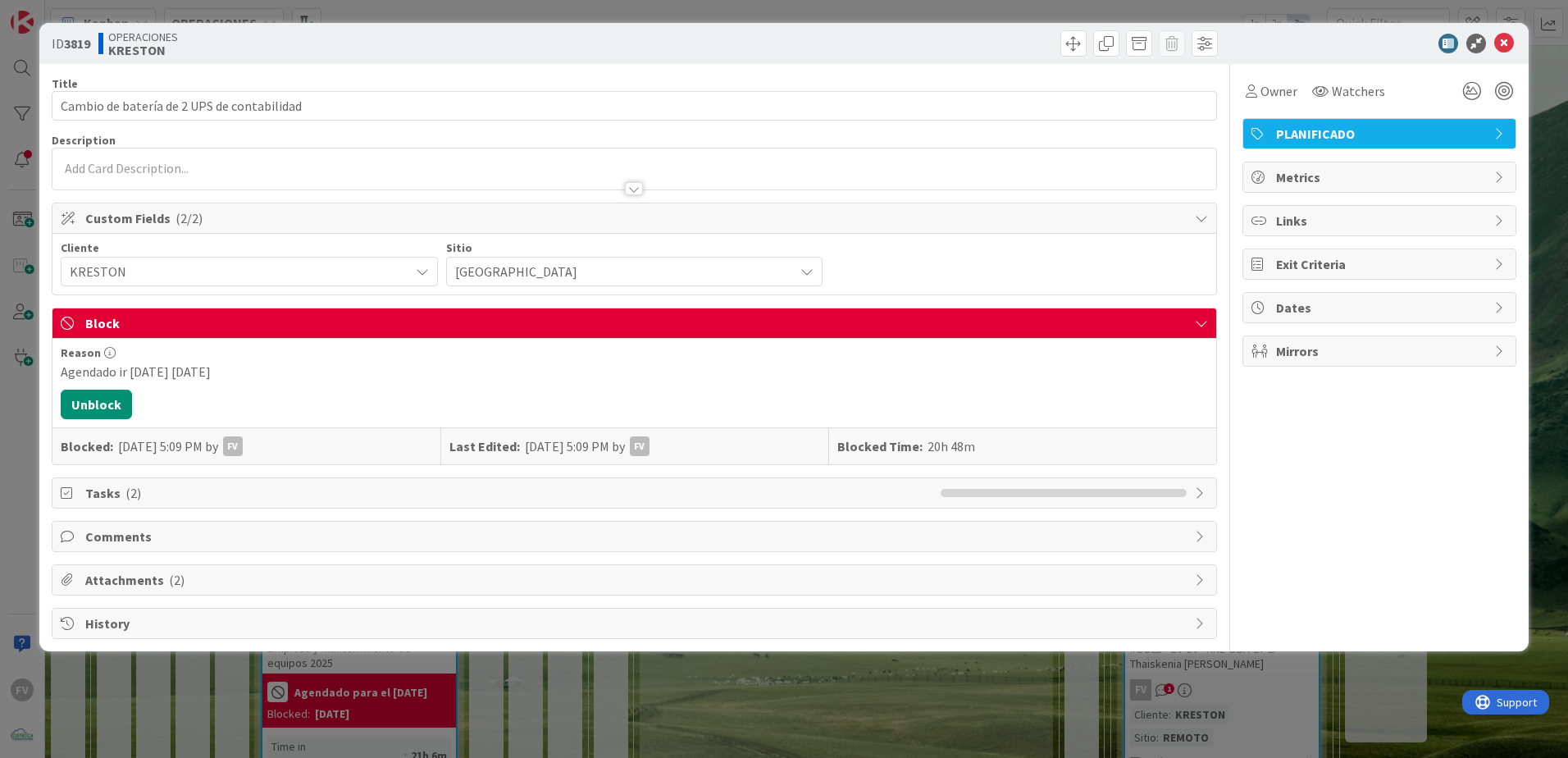
click at [139, 538] on span "Comments" at bounding box center [636, 536] width 1101 height 19
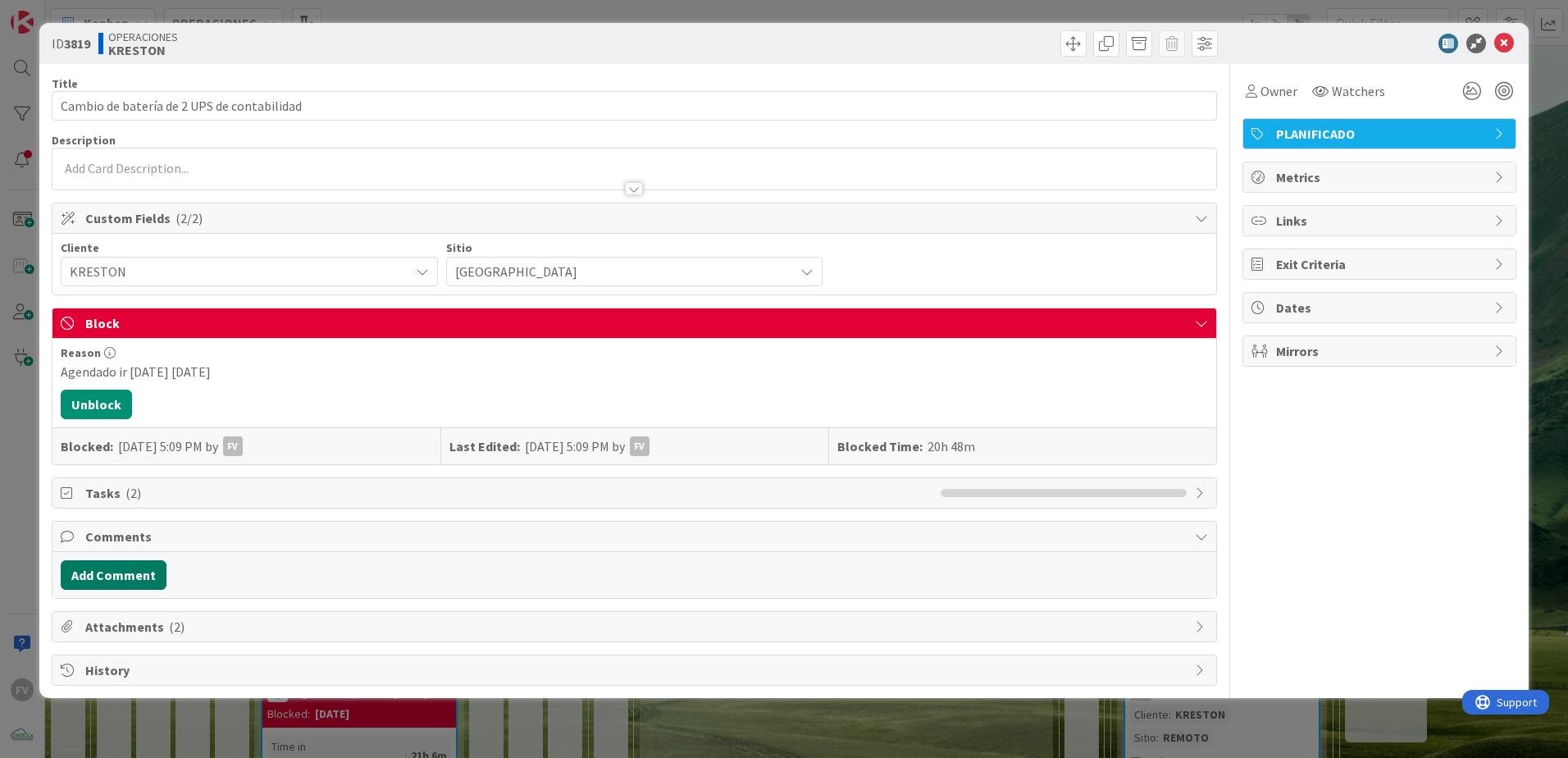
click at [131, 570] on button "Add Comment" at bounding box center [114, 575] width 106 height 29
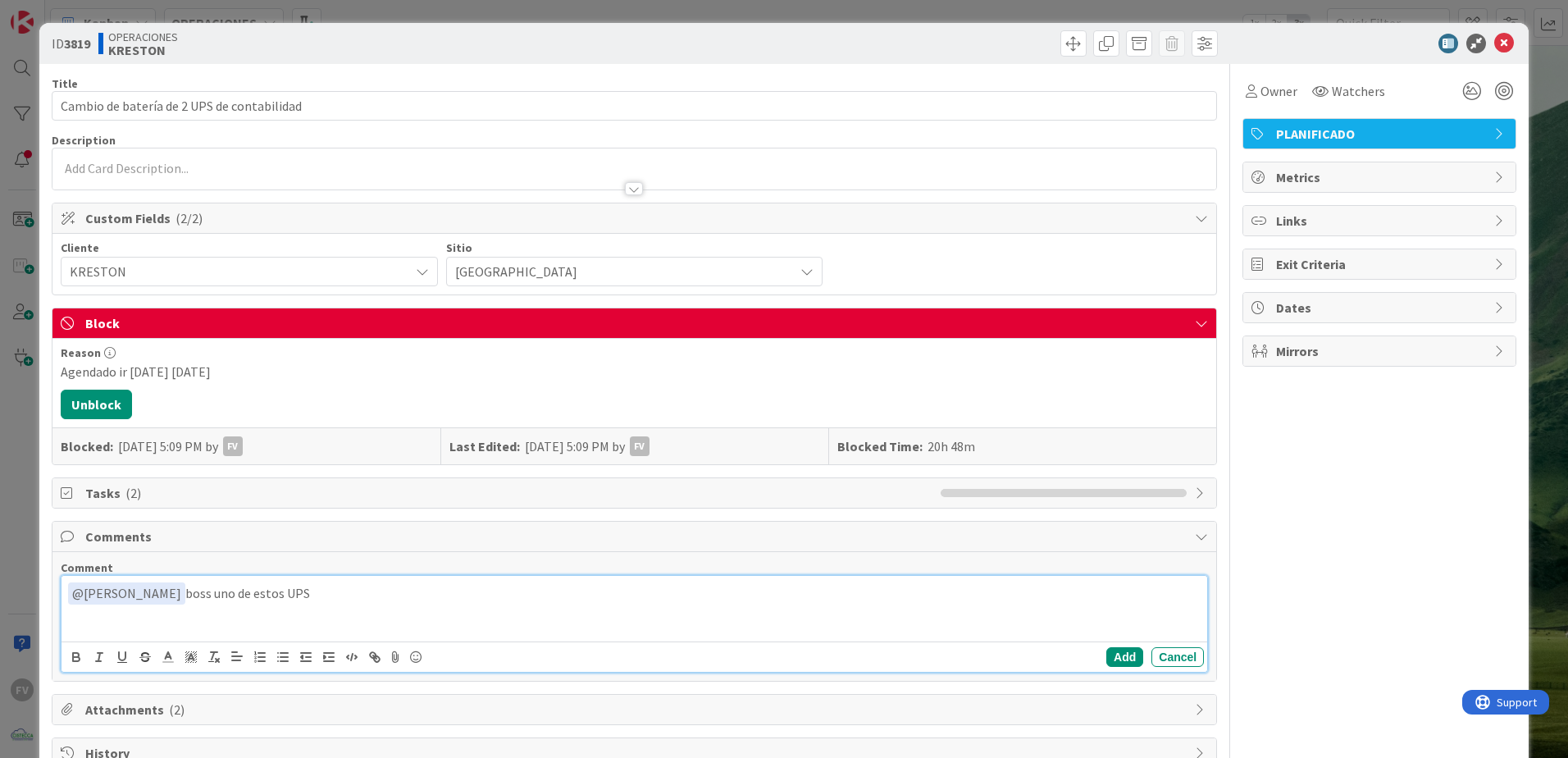
click at [418, 609] on div "﻿ @ [PERSON_NAME] ﻿ boss uno de estos UPS" at bounding box center [634, 609] width 1145 height 66
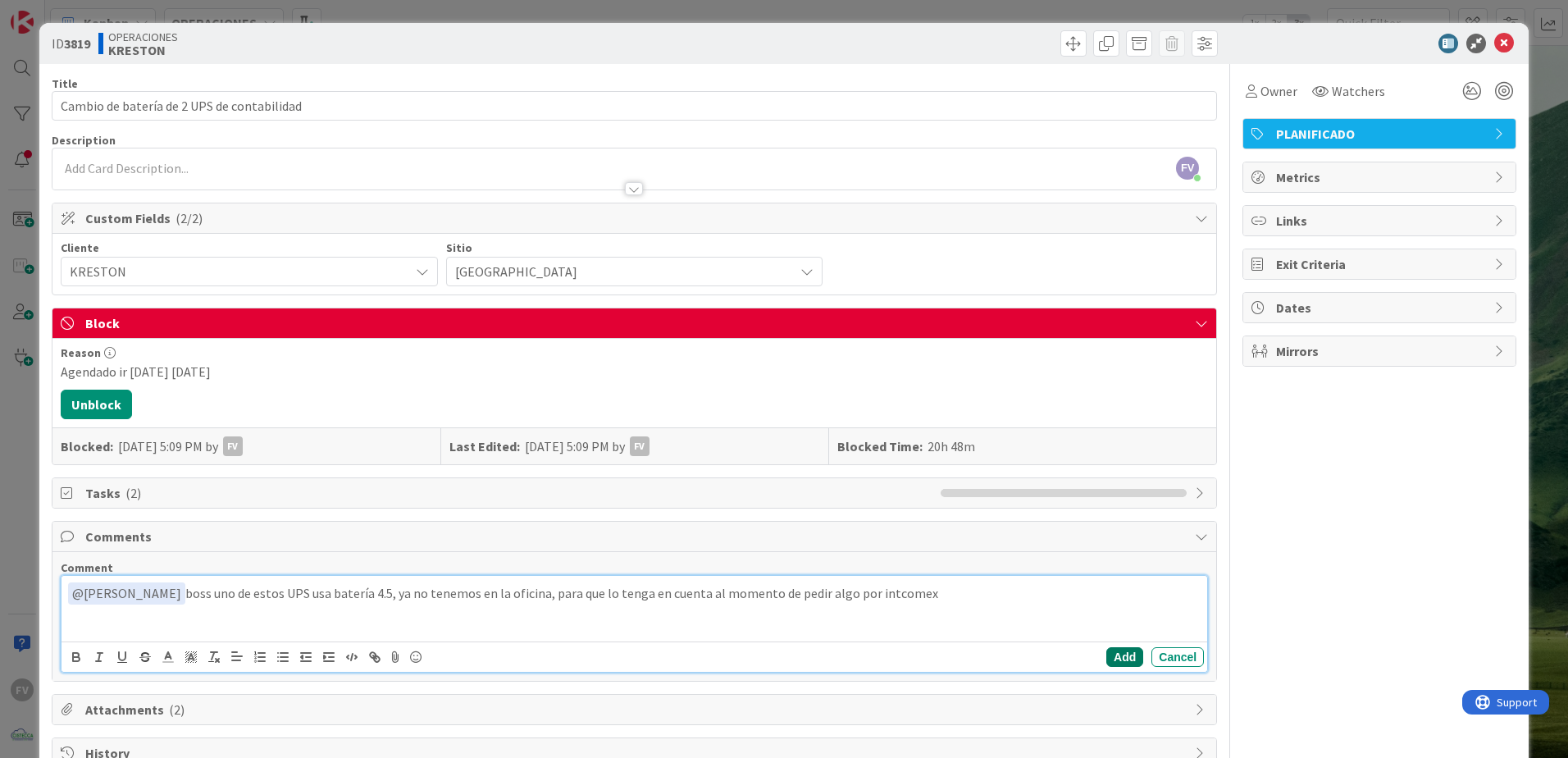
click at [1121, 658] on button "Add" at bounding box center [1125, 656] width 37 height 19
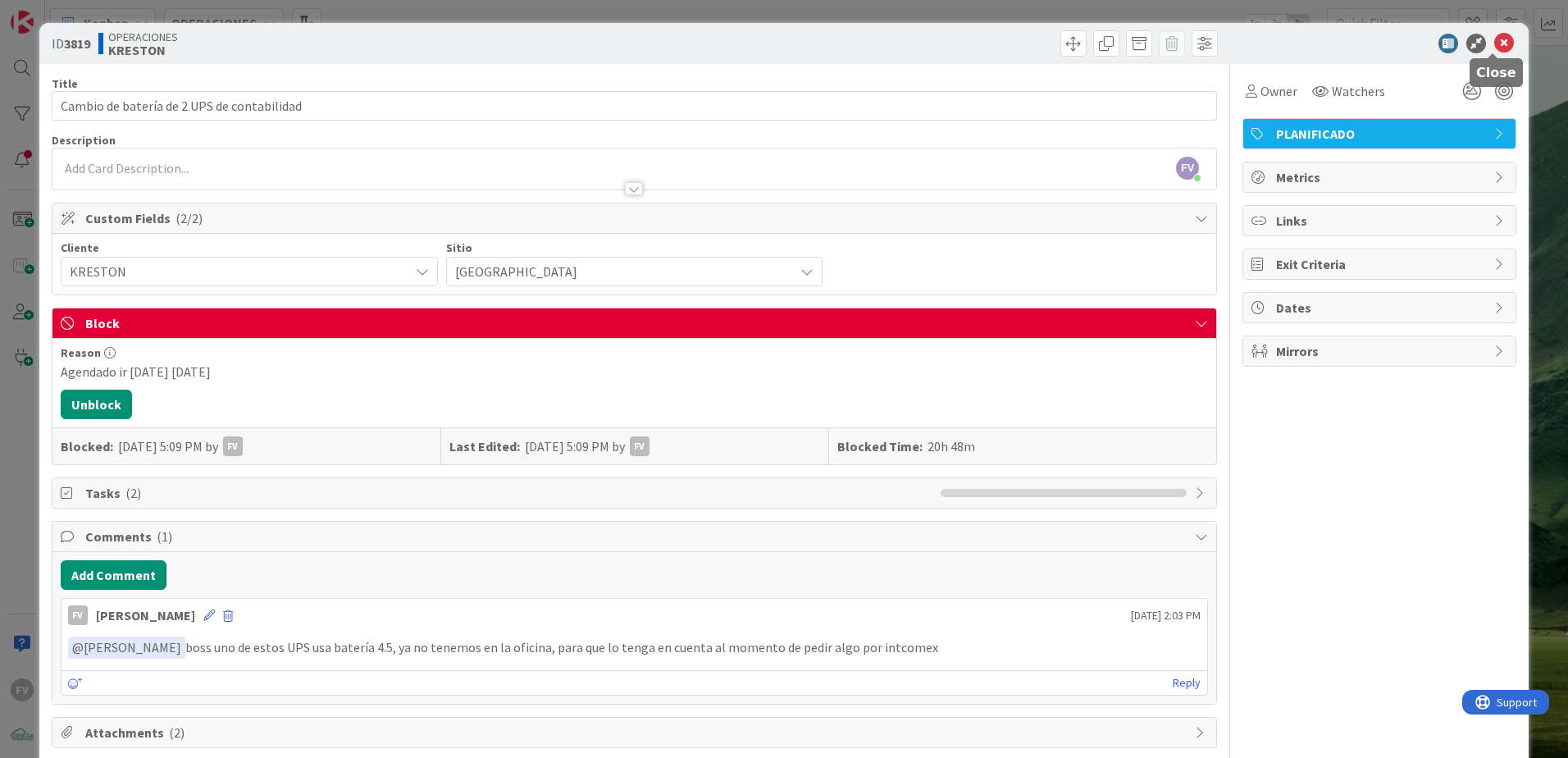
click at [1494, 42] on icon at bounding box center [1503, 43] width 19 height 19
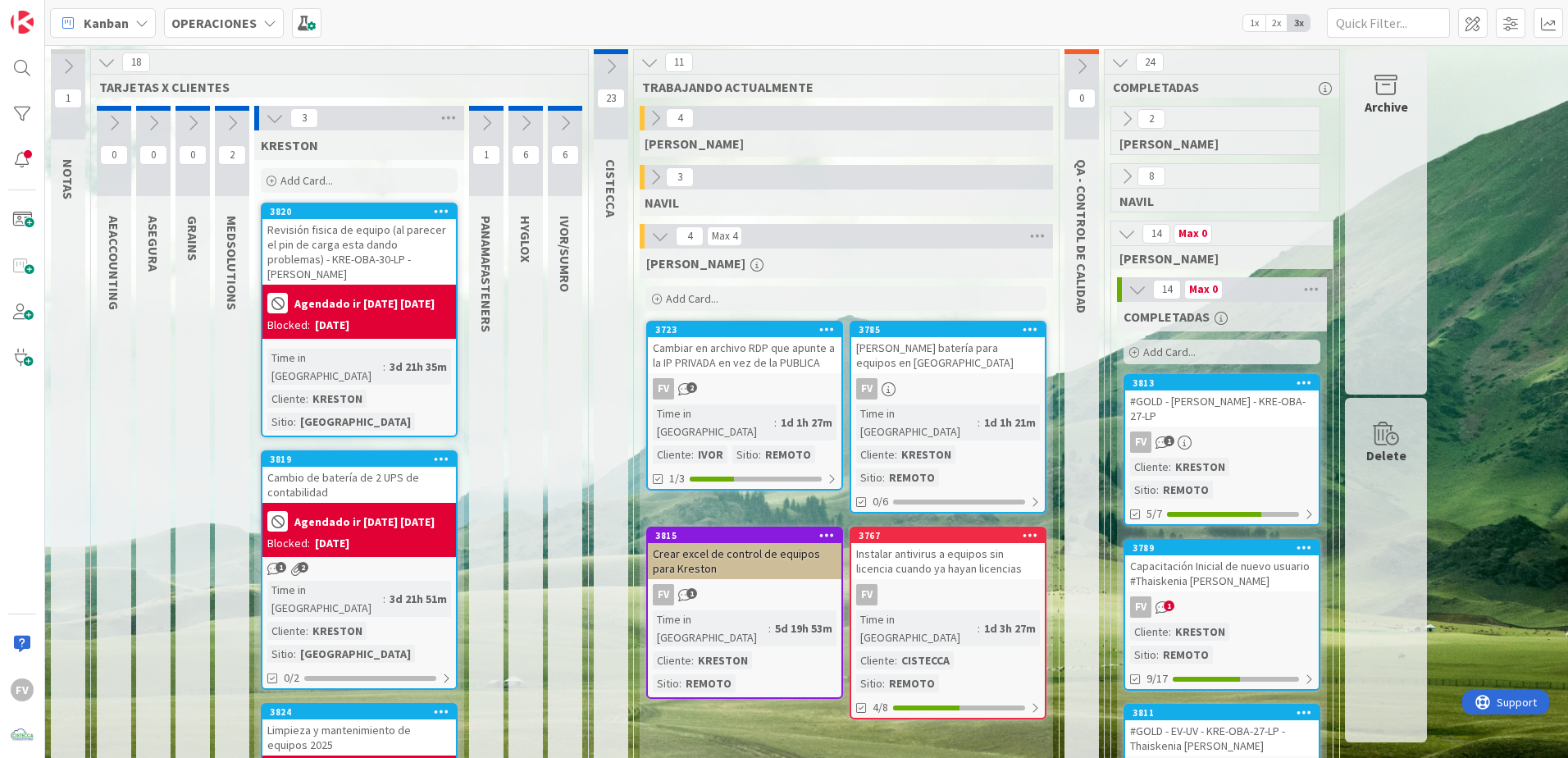
click at [266, 119] on icon at bounding box center [274, 118] width 18 height 18
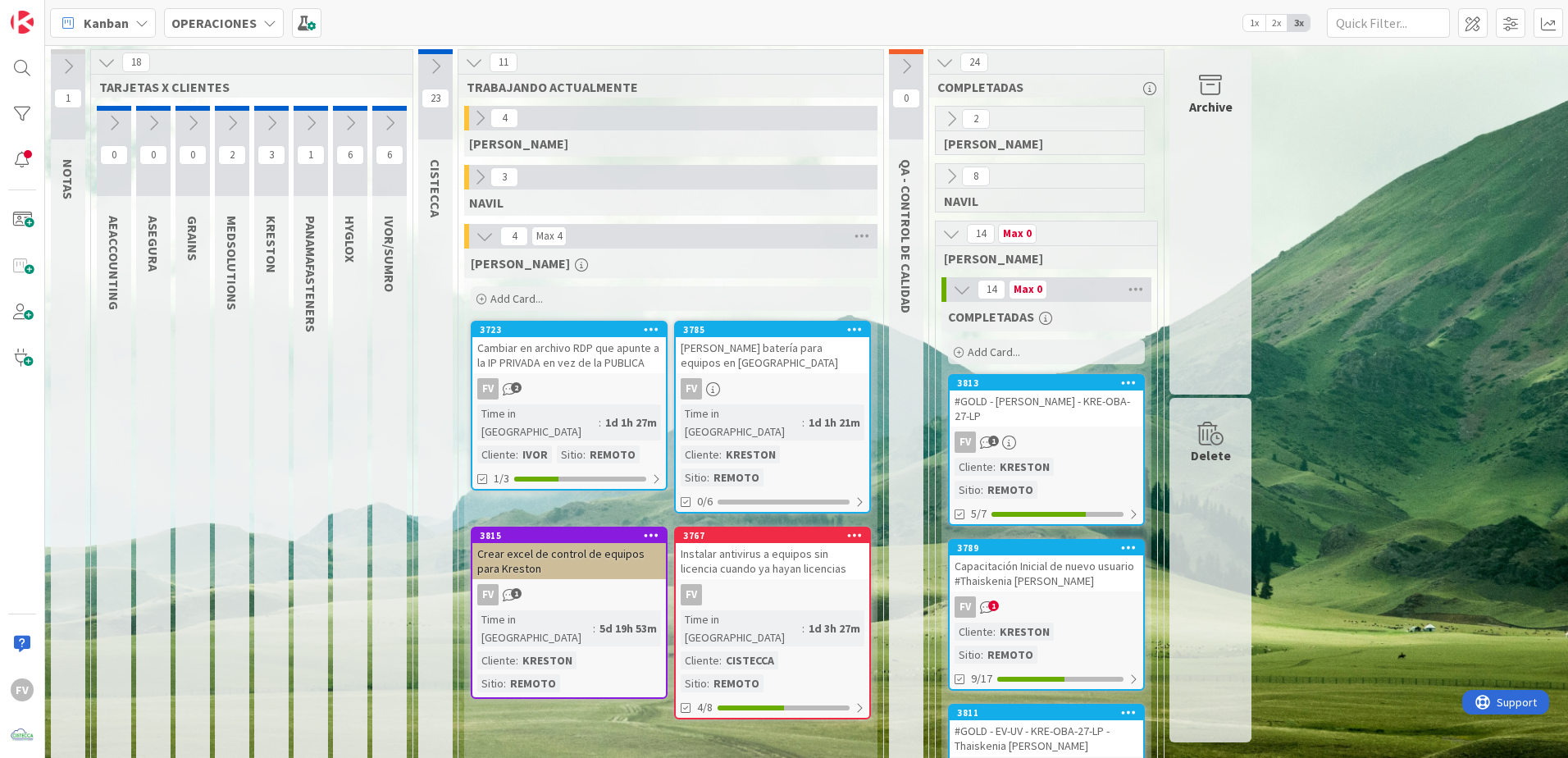
click at [106, 54] on icon at bounding box center [106, 61] width 18 height 18
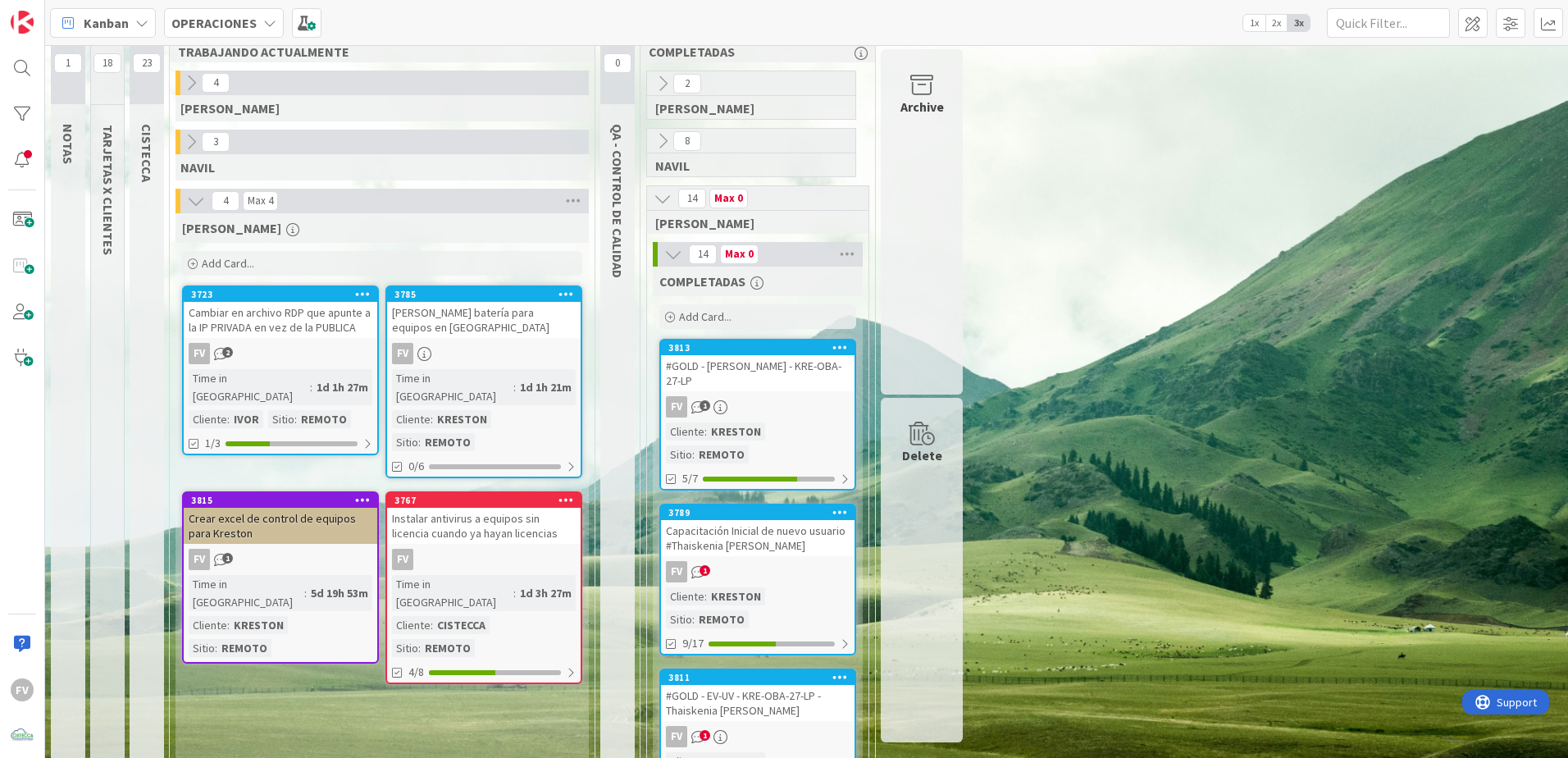
scroll to position [82, 0]
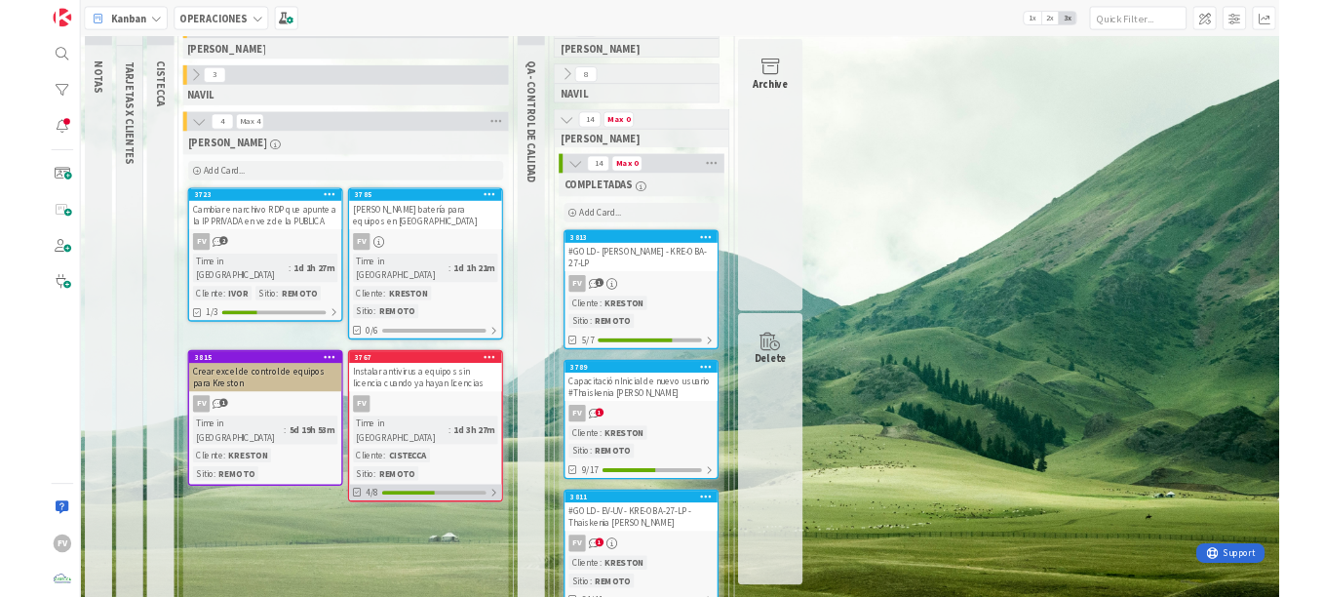
scroll to position [0, 0]
